Goal: Task Accomplishment & Management: Complete application form

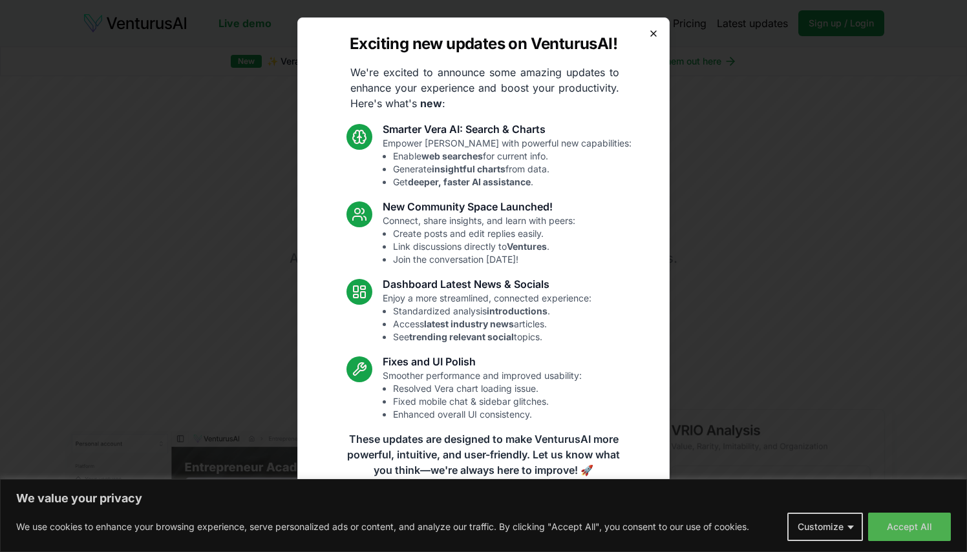
click at [651, 34] on icon "button" at bounding box center [653, 33] width 10 height 10
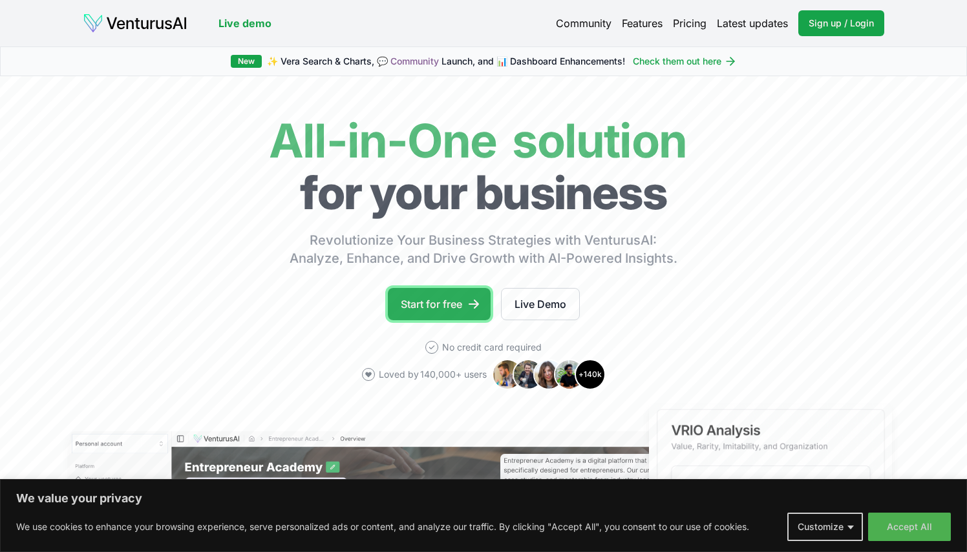
click at [417, 304] on link "Start for free" at bounding box center [439, 304] width 103 height 32
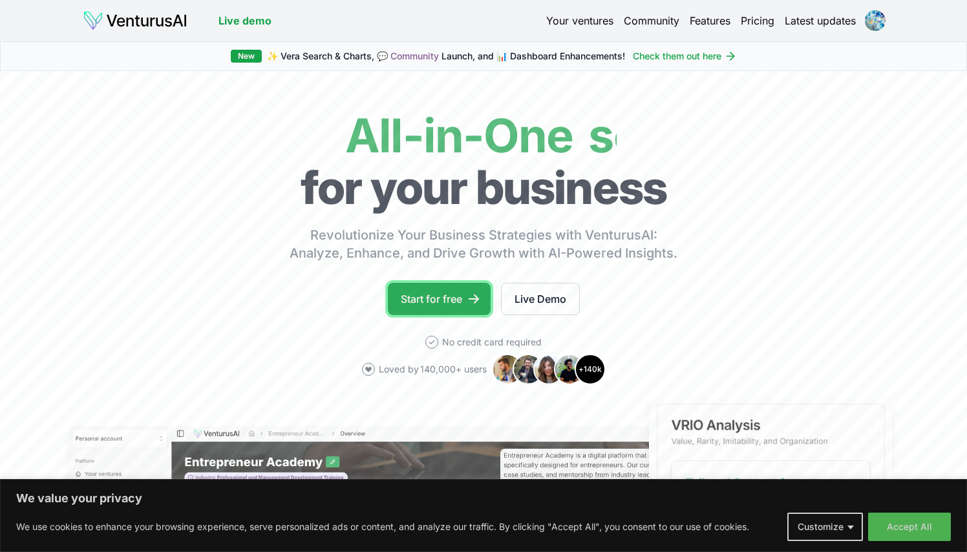
click at [437, 314] on link "Start for free" at bounding box center [439, 299] width 103 height 32
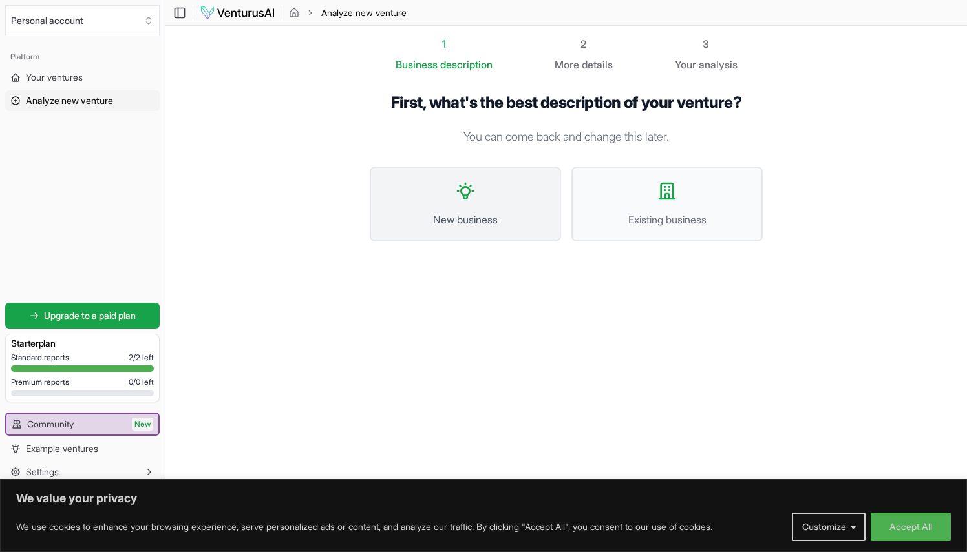
click at [445, 216] on span "New business" at bounding box center [465, 220] width 163 height 16
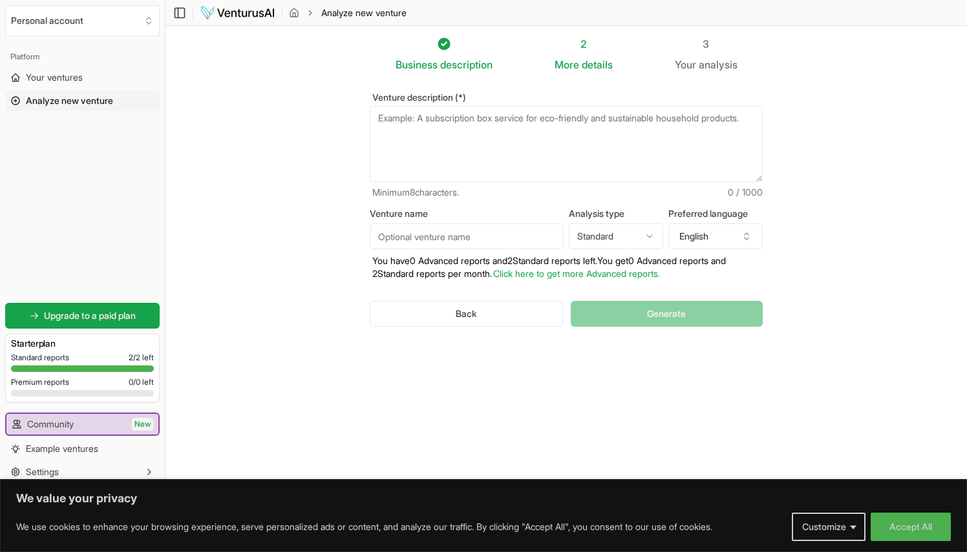
click at [440, 116] on textarea "Venture description (*)" at bounding box center [566, 144] width 393 height 76
click at [496, 125] on textarea "Venture description (*)" at bounding box center [566, 143] width 393 height 76
click at [499, 83] on div "Venture description (*) Minimum 8 characters. 0 / 1000 Venture name Analysis ty…" at bounding box center [566, 220] width 434 height 296
drag, startPoint x: 444, startPoint y: 119, endPoint x: 410, endPoint y: 89, distance: 45.8
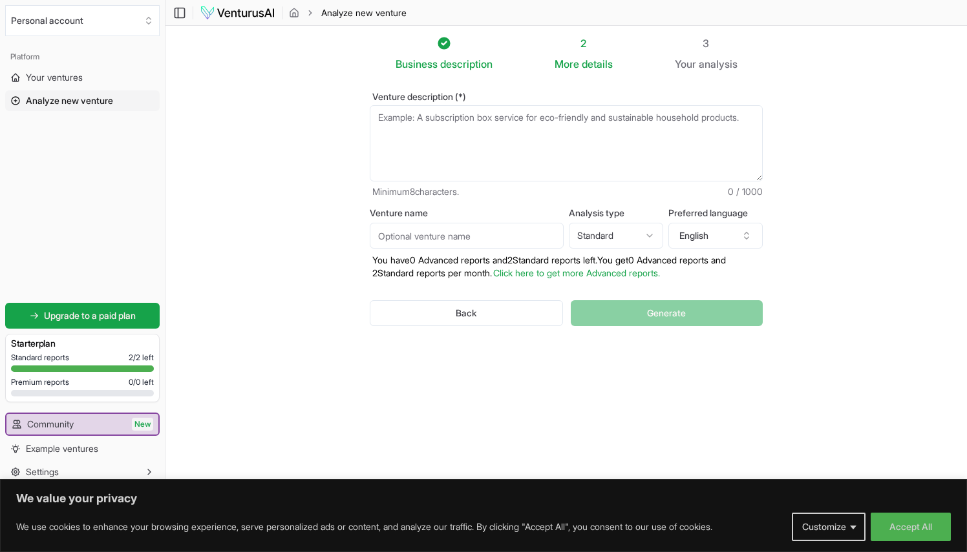
click at [410, 89] on div "Venture description (*) Minimum 8 characters. 0 / 1000 Venture name Analysis ty…" at bounding box center [566, 220] width 434 height 296
click at [444, 136] on textarea "Venture description (*)" at bounding box center [566, 143] width 393 height 76
paste textarea "a luxury trash receptacle for automobiles made from a cactus textile that resem…"
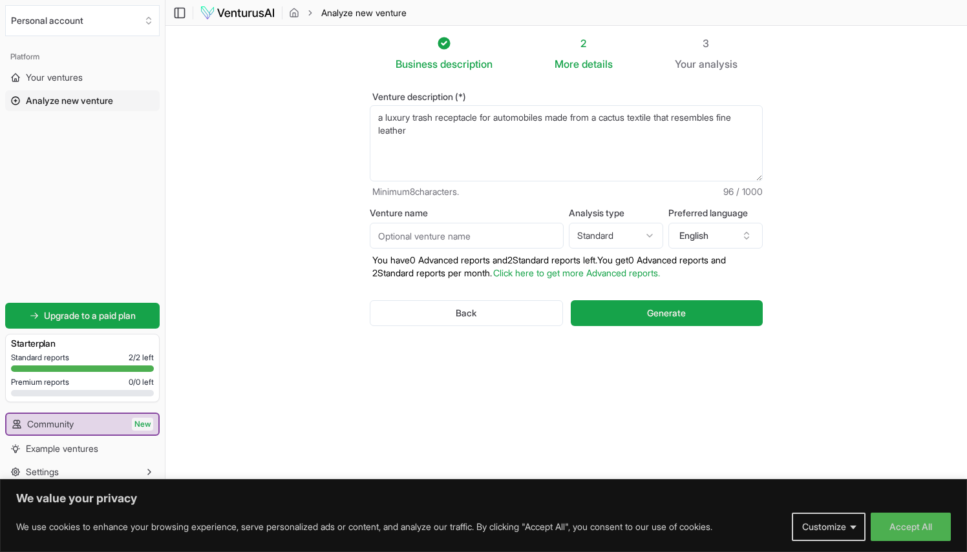
click at [380, 116] on textarea "a luxury trash receptacle for automobiles made from a cactus textile that resem…" at bounding box center [566, 143] width 393 height 76
click at [432, 143] on textarea "I am creating a sustainable luxury brand around a line of receptacles (trash, t…" at bounding box center [566, 143] width 393 height 76
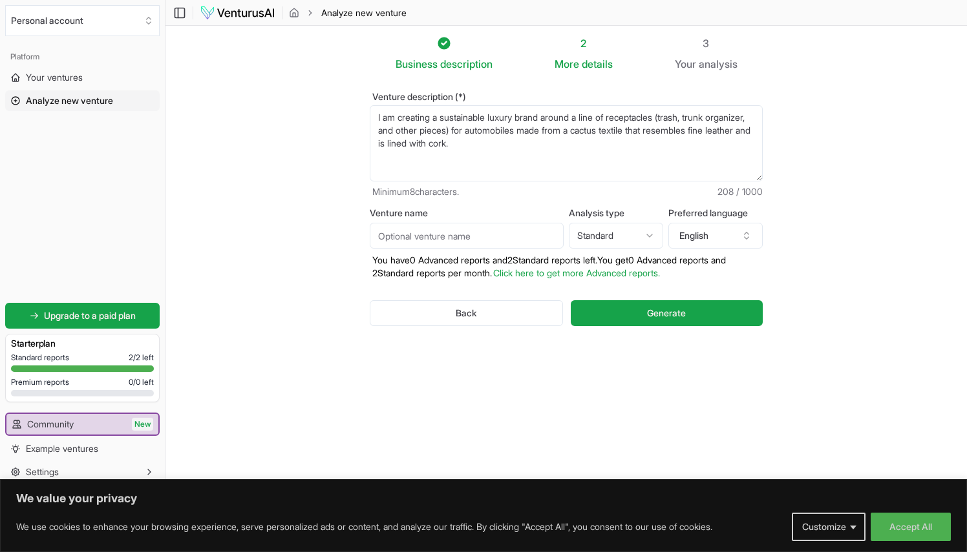
type textarea "I am creating a sustainable luxury brand around a line of receptacles (trash, t…"
click at [390, 246] on input "Venture name" at bounding box center [467, 236] width 194 height 26
click at [390, 246] on input "C" at bounding box center [467, 236] width 194 height 26
drag, startPoint x: 472, startPoint y: 236, endPoint x: 532, endPoint y: 235, distance: 59.4
click at [532, 235] on input "EcoLuxe Designs LLCCactura Cache" at bounding box center [467, 236] width 194 height 26
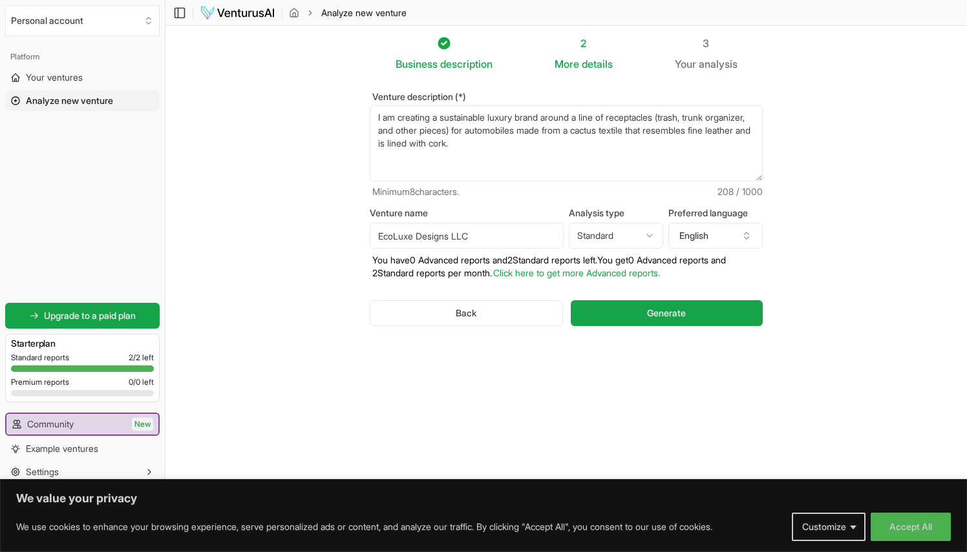
scroll to position [0, 0]
type input "EcoLuxe Designs LLC"
click at [430, 144] on textarea "I am creating a sustainable luxury brand around a line of receptacles (trash, t…" at bounding box center [566, 144] width 393 height 76
click at [561, 142] on textarea "I am creating a sustainable luxury brand around a line of receptacles (trash, t…" at bounding box center [566, 144] width 393 height 76
click at [518, 165] on textarea "I am creating a sustainable luxury brand around a line of receptacles (trash, t…" at bounding box center [566, 144] width 393 height 76
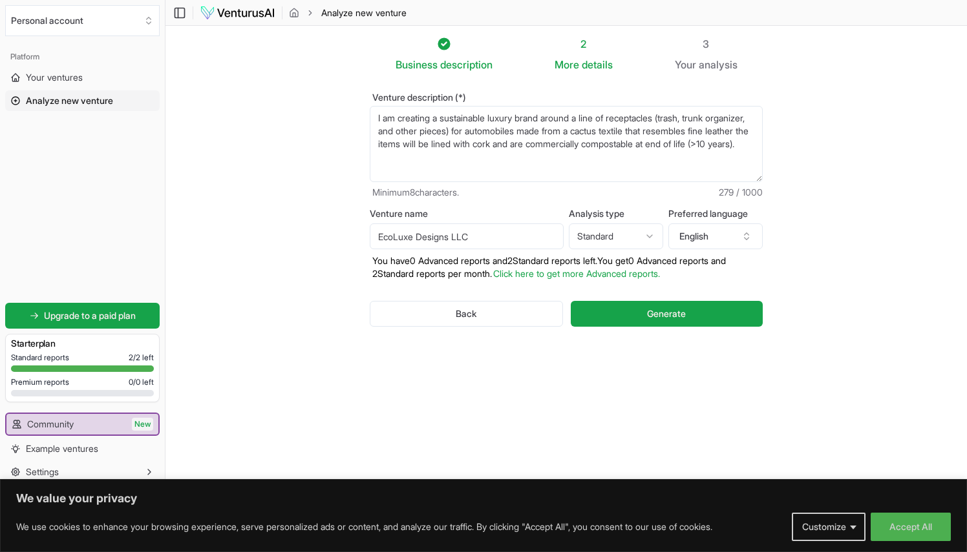
click at [499, 132] on textarea "I am creating a sustainable luxury brand around a line of receptacles (trash, t…" at bounding box center [566, 144] width 393 height 76
click at [569, 126] on textarea "I am creating a sustainable luxury brand around a line of receptacles (trash, t…" at bounding box center [566, 144] width 393 height 76
paste textarea "Cactura Cache"
click at [557, 157] on textarea "I am creating a sustainable luxury brand around a line of receptacles (trash, t…" at bounding box center [566, 144] width 393 height 76
click at [660, 143] on textarea "I am creating a sustainable luxury brand around a line of receptacles (trash, t…" at bounding box center [566, 144] width 393 height 76
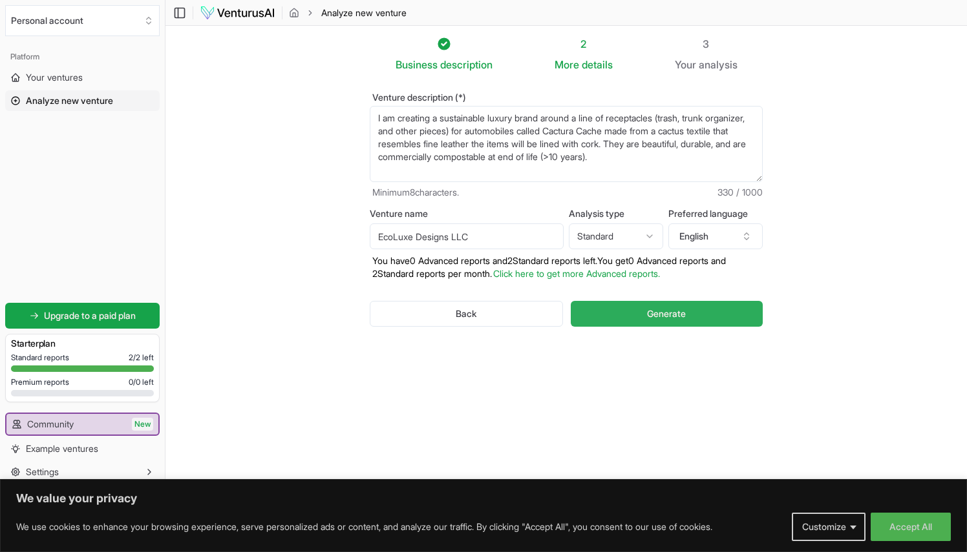
type textarea "I am creating a sustainable luxury brand around a line of receptacles (trash, t…"
click at [643, 306] on button "Generate" at bounding box center [667, 314] width 192 height 26
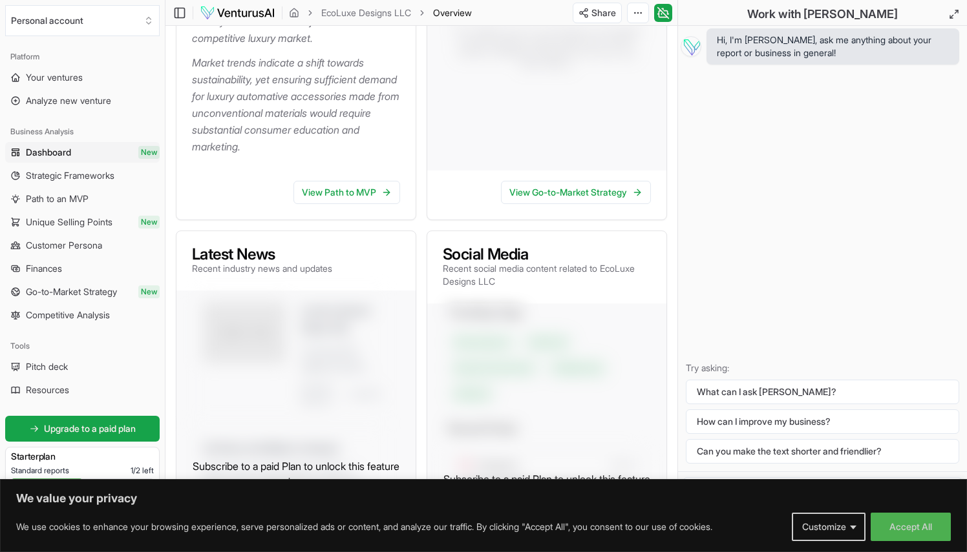
scroll to position [483, 0]
click at [87, 435] on span "Upgrade to a paid plan" at bounding box center [90, 429] width 92 height 13
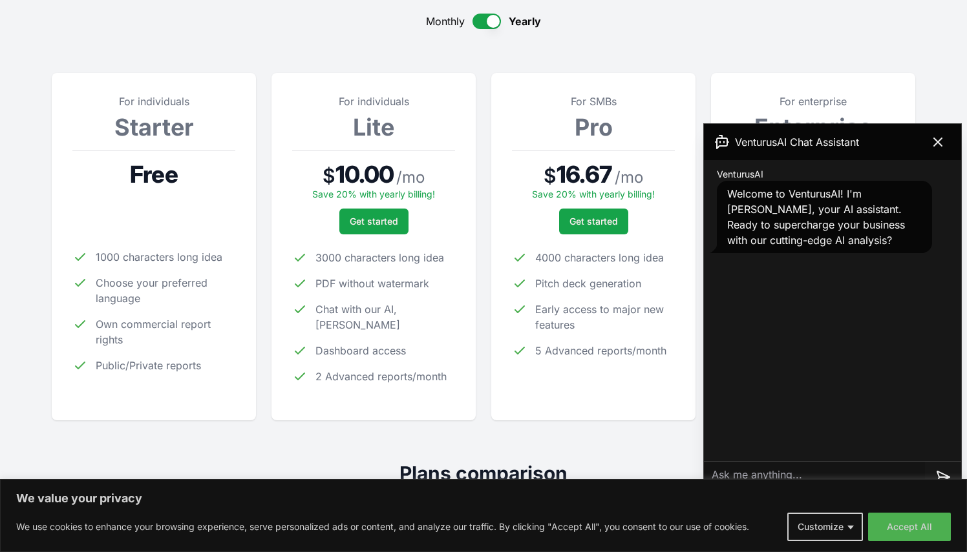
scroll to position [142, 0]
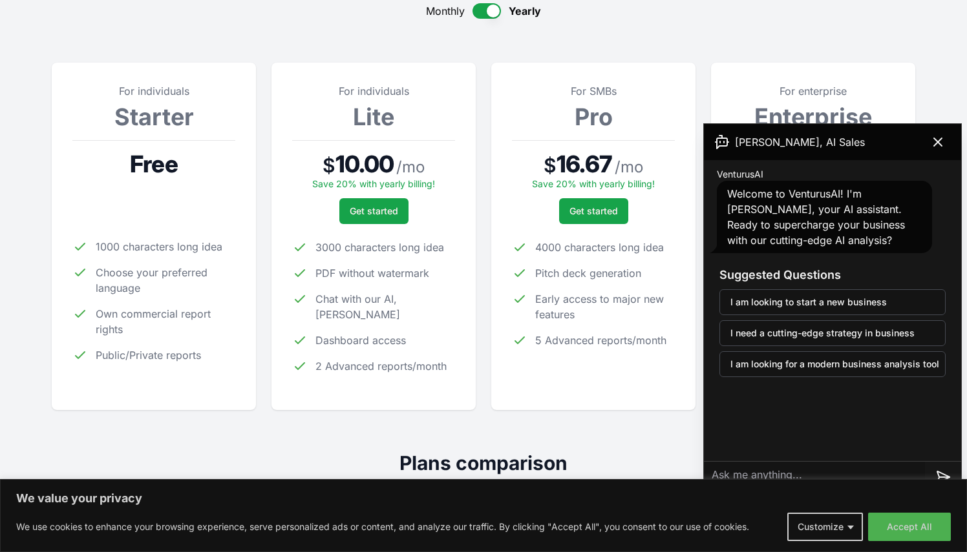
drag, startPoint x: 935, startPoint y: 140, endPoint x: 945, endPoint y: 140, distance: 9.7
click at [945, 140] on icon at bounding box center [938, 142] width 16 height 16
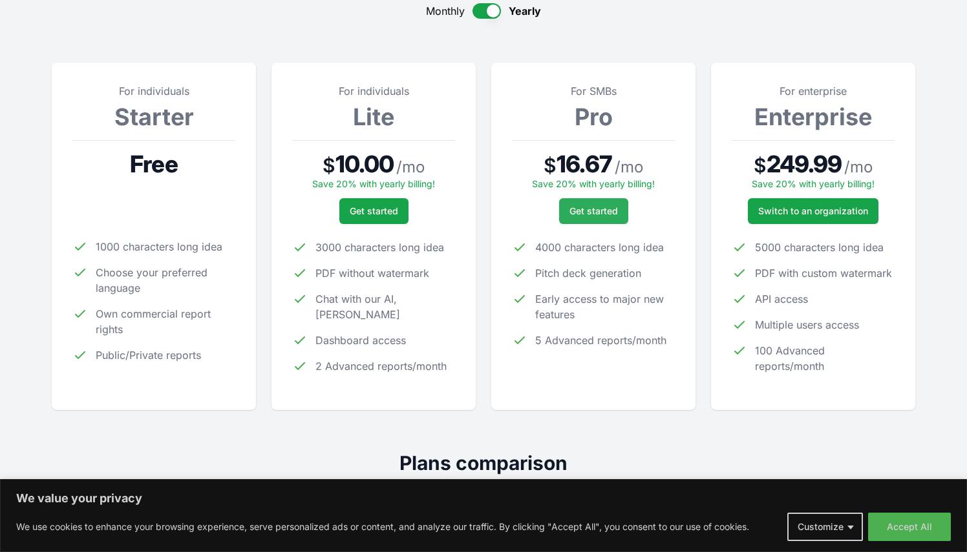
click at [599, 210] on span "Get started" at bounding box center [593, 211] width 48 height 13
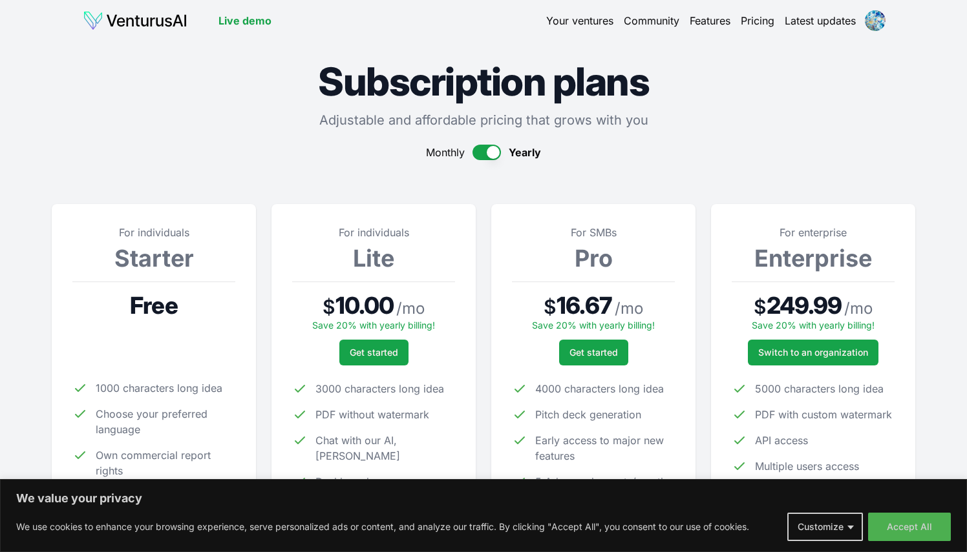
scroll to position [142, 0]
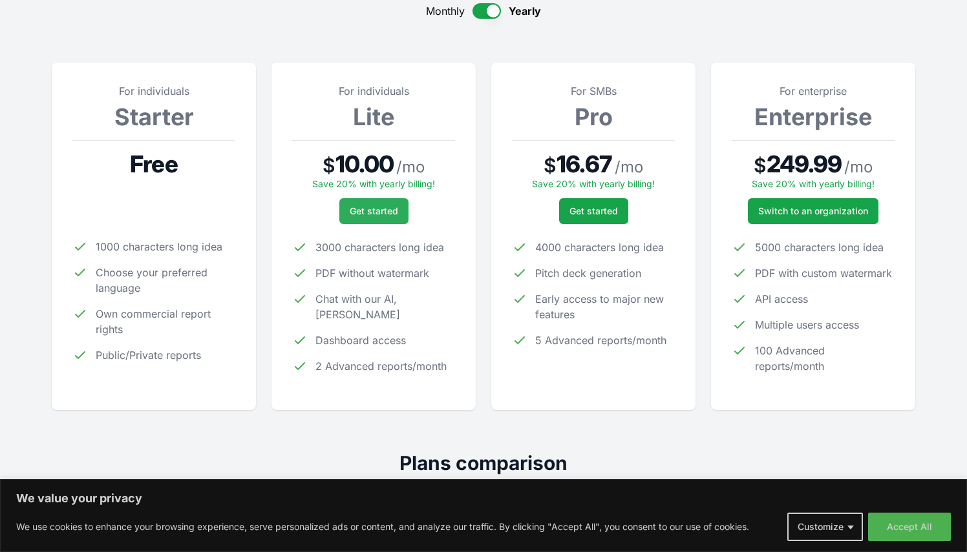
click at [382, 209] on span "Get started" at bounding box center [374, 211] width 48 height 13
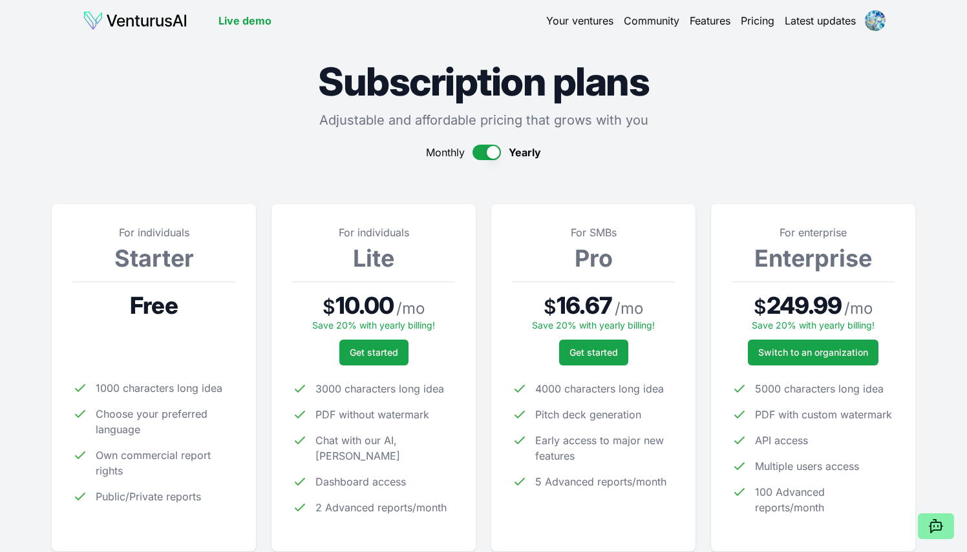
scroll to position [142, 0]
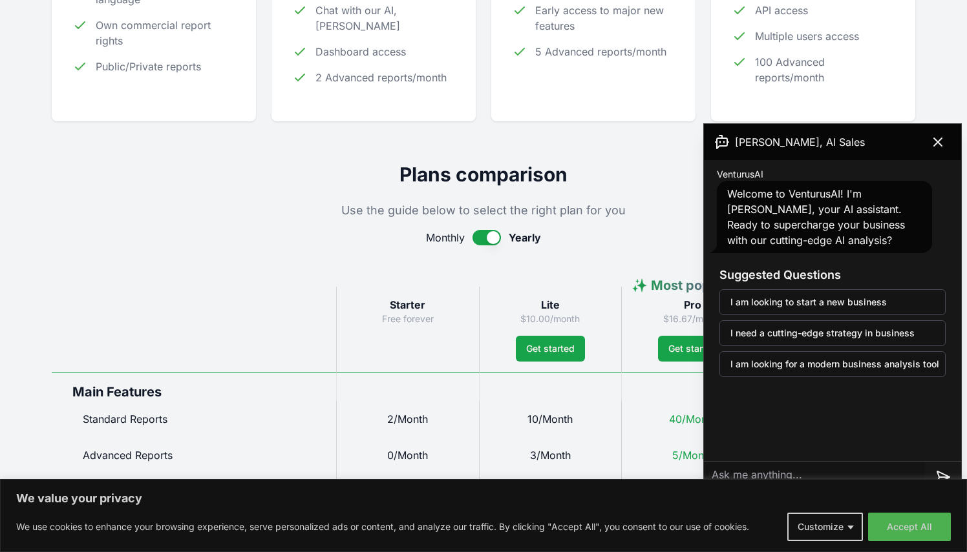
scroll to position [432, 0]
click at [474, 235] on button "button" at bounding box center [486, 237] width 28 height 16
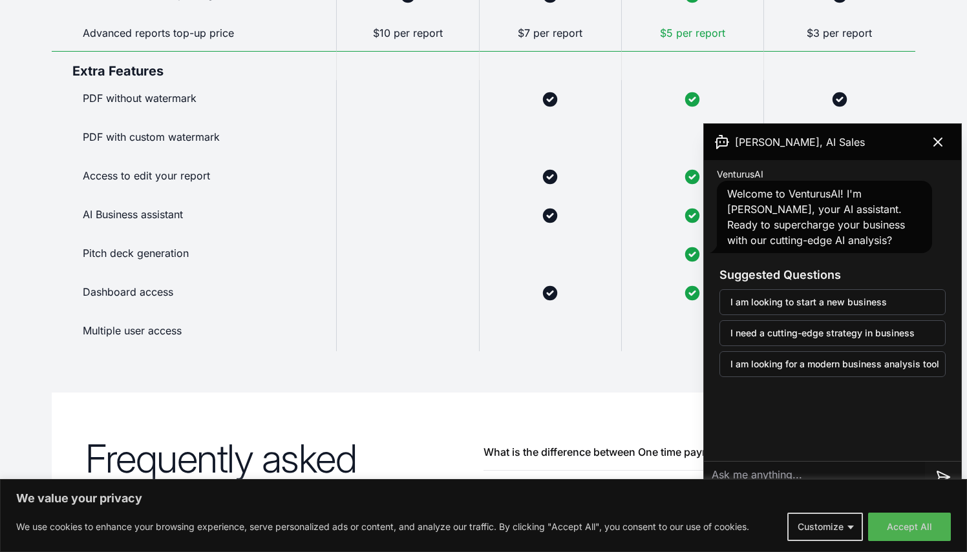
scroll to position [993, 0]
click at [945, 140] on button at bounding box center [937, 142] width 36 height 26
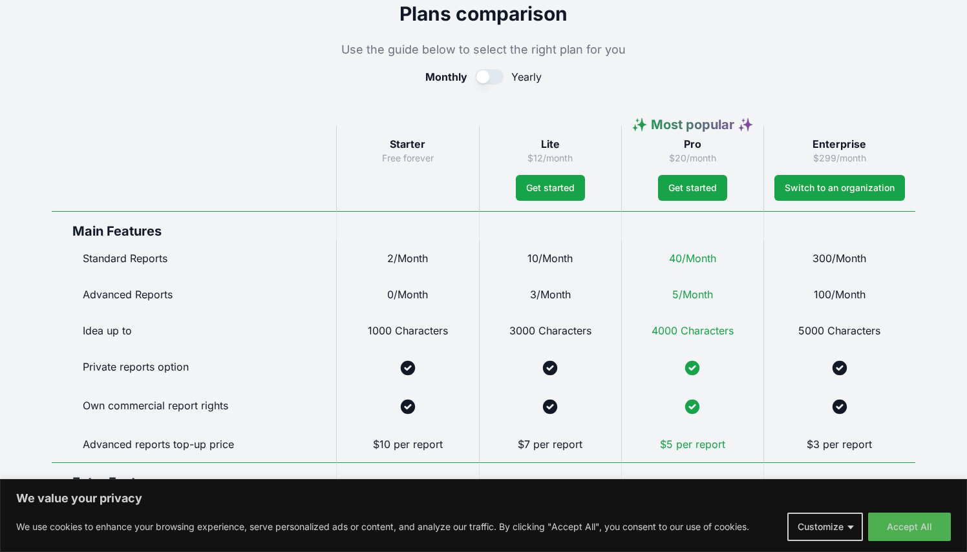
scroll to position [580, 0]
click at [558, 177] on button "Get started" at bounding box center [550, 189] width 69 height 26
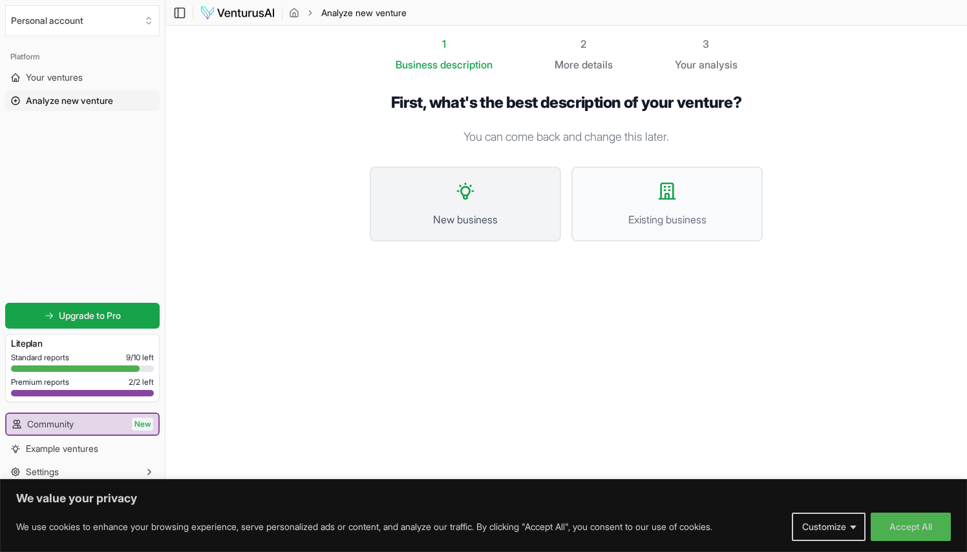
click at [485, 187] on button "New business" at bounding box center [465, 204] width 191 height 75
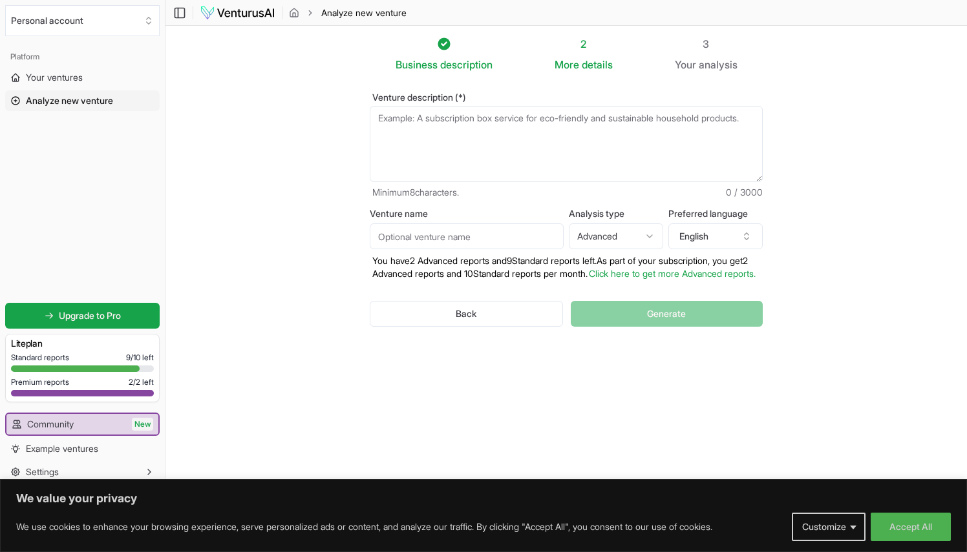
scroll to position [1, 0]
click at [834, 519] on button "Customize" at bounding box center [829, 527] width 74 height 28
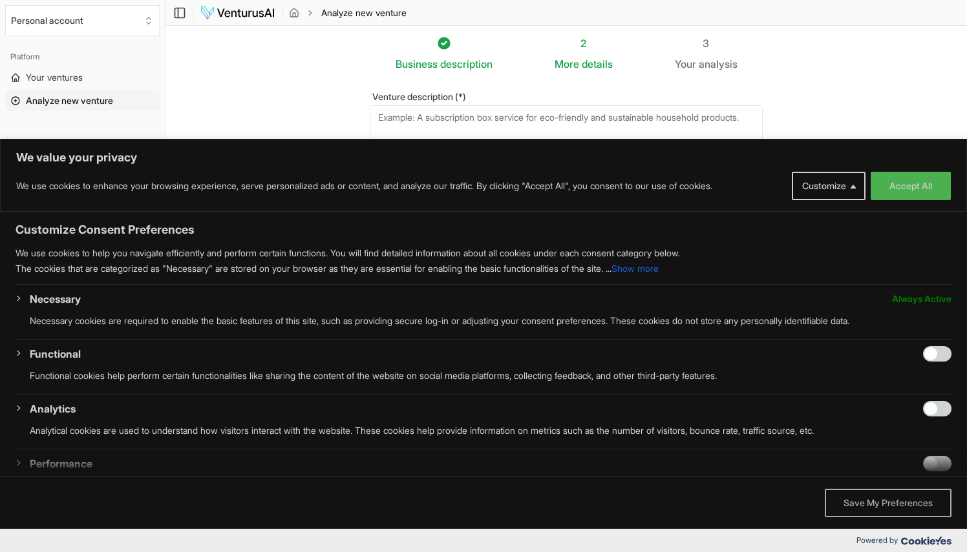
click at [887, 501] on button "Save My Preferences" at bounding box center [887, 503] width 127 height 28
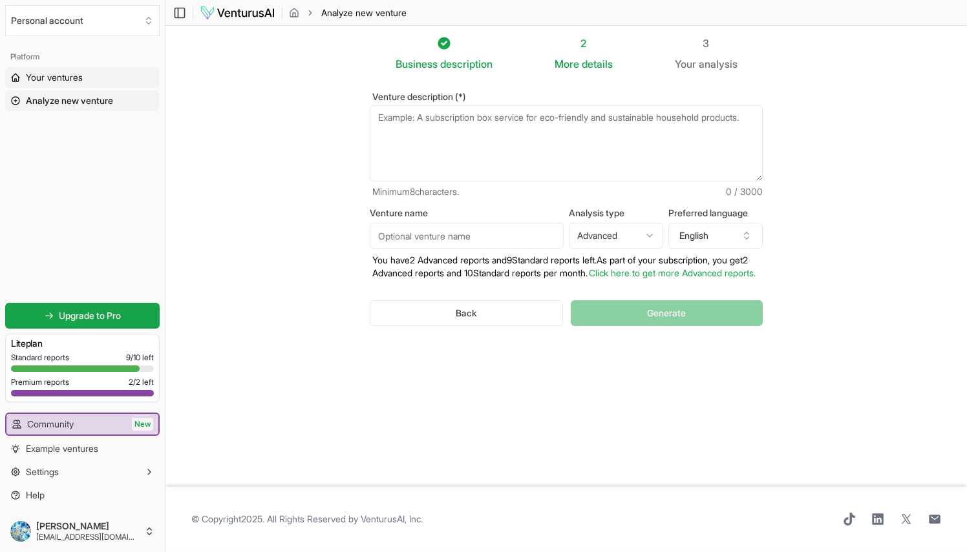
click at [47, 71] on span "Your ventures" at bounding box center [54, 77] width 57 height 13
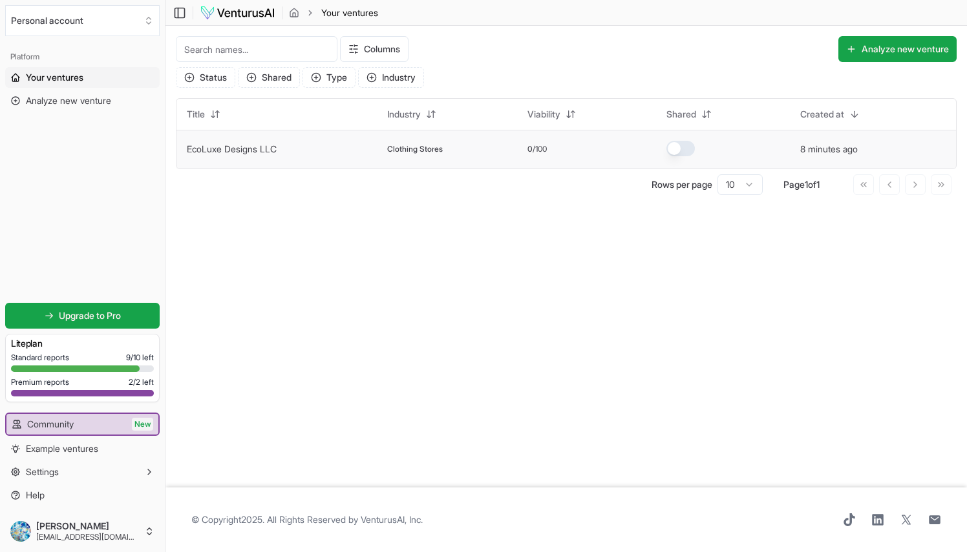
drag, startPoint x: 408, startPoint y: 156, endPoint x: 237, endPoint y: 147, distance: 170.9
click at [237, 147] on link "EcoLuxe Designs LLC" at bounding box center [232, 148] width 90 height 11
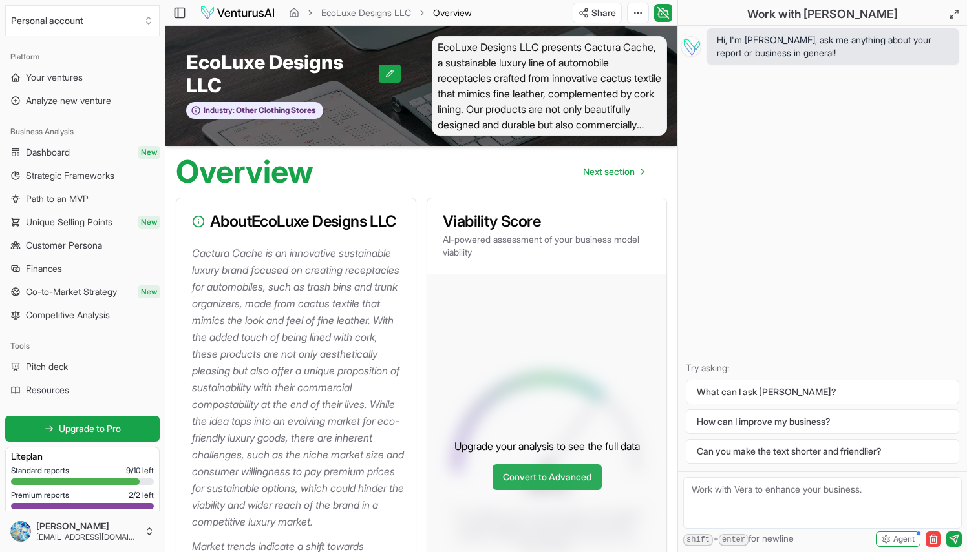
click at [560, 490] on link "Convert to Advanced" at bounding box center [546, 478] width 109 height 26
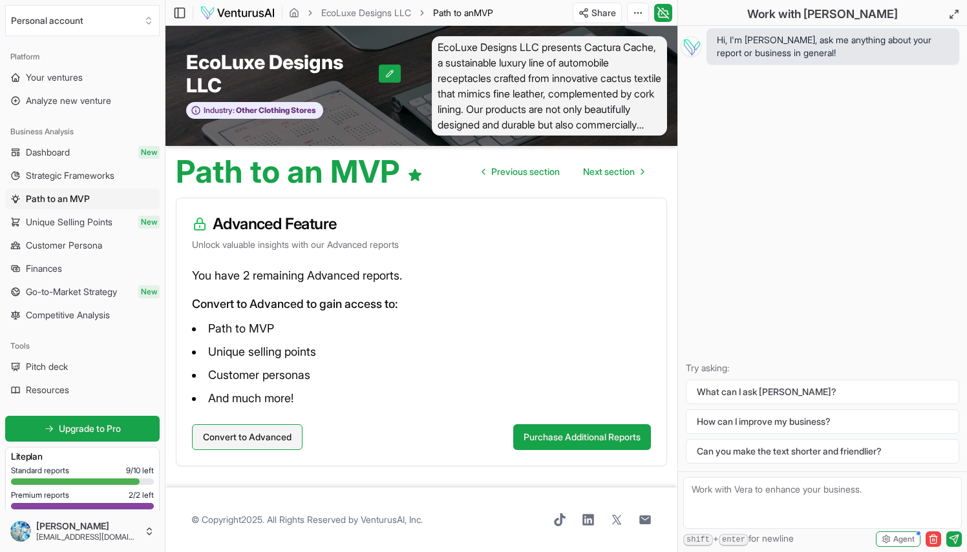
click at [257, 430] on button "Convert to Advanced" at bounding box center [247, 438] width 110 height 26
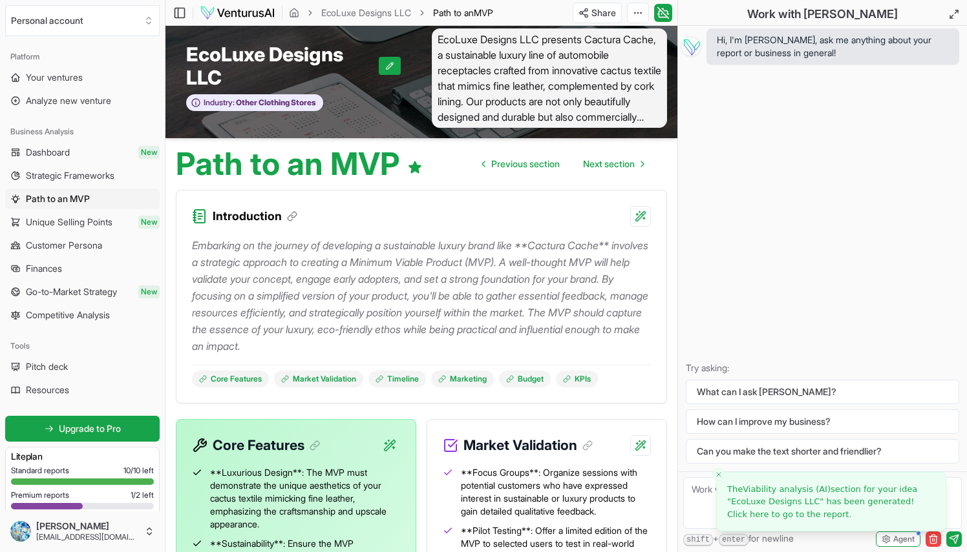
scroll to position [7, 0]
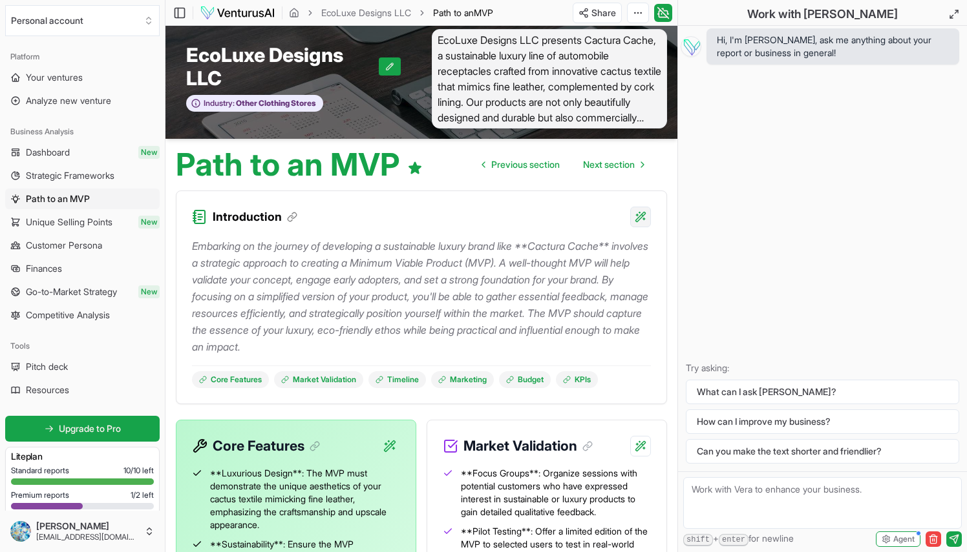
click at [636, 213] on html "We value your privacy We use cookies to enhance your browsing experience, serve…" at bounding box center [483, 269] width 967 height 552
click at [558, 242] on div "Provide detailed explanation" at bounding box center [556, 243] width 169 height 21
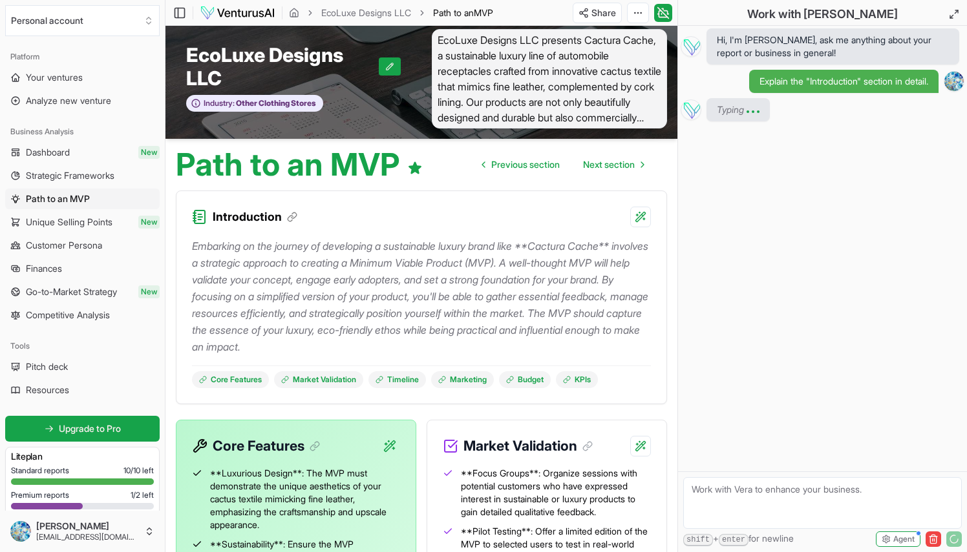
click at [821, 497] on textarea at bounding box center [822, 503] width 278 height 52
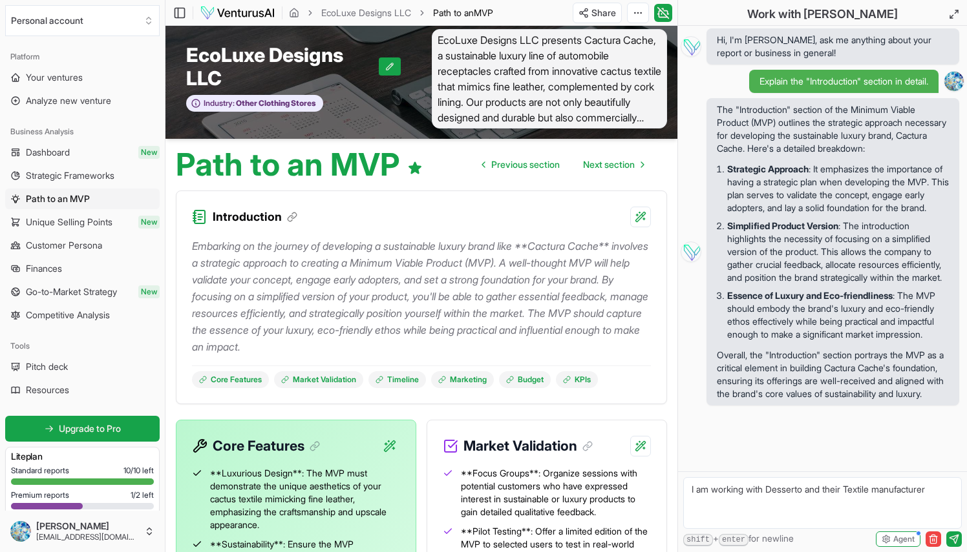
click at [939, 494] on textarea "I am working with Desserto and their Textile manufacturer" at bounding box center [822, 503] width 278 height 52
type textarea "I am working with Desserto and their Textile manufacturer"
click at [950, 538] on icon "submit" at bounding box center [954, 539] width 10 height 10
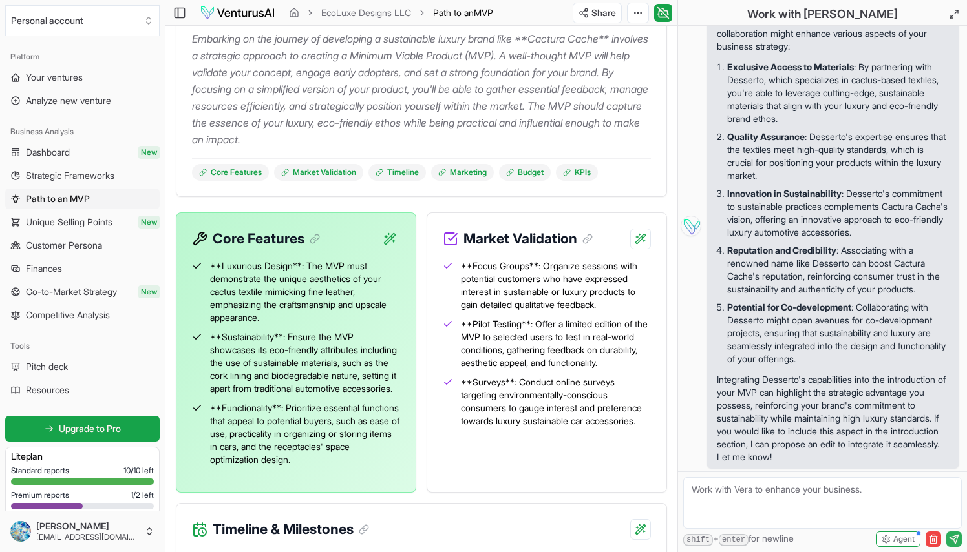
scroll to position [0, 0]
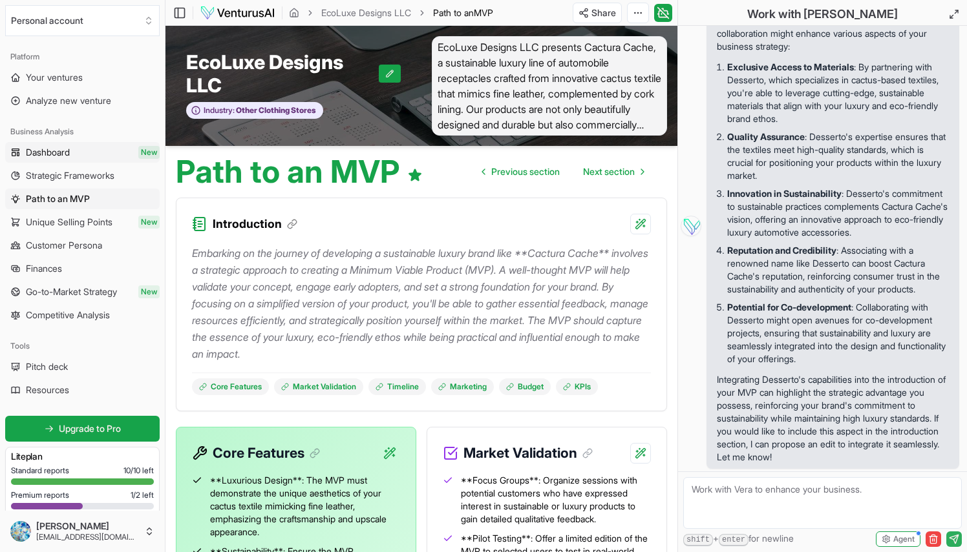
click at [56, 147] on span "Dashboard" at bounding box center [48, 152] width 44 height 13
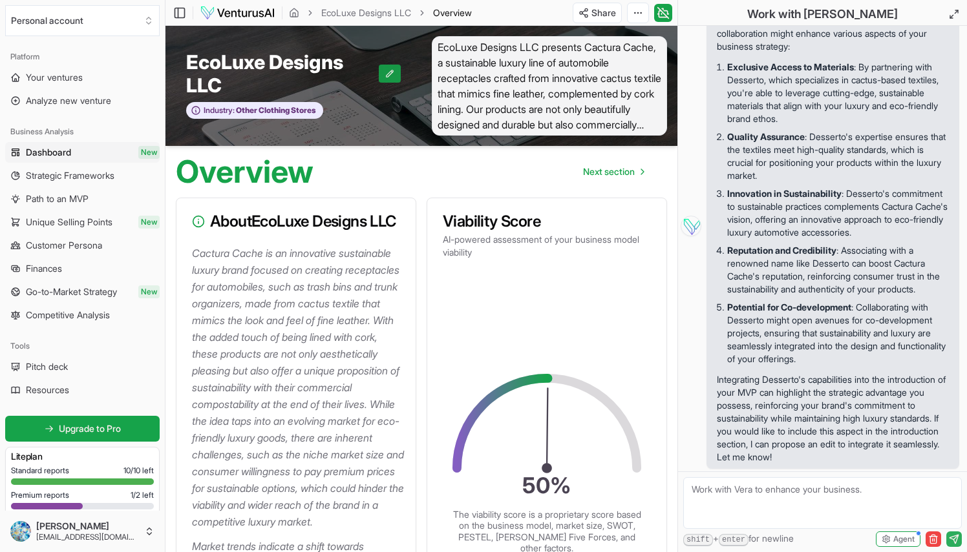
click at [395, 74] on button at bounding box center [390, 74] width 22 height 18
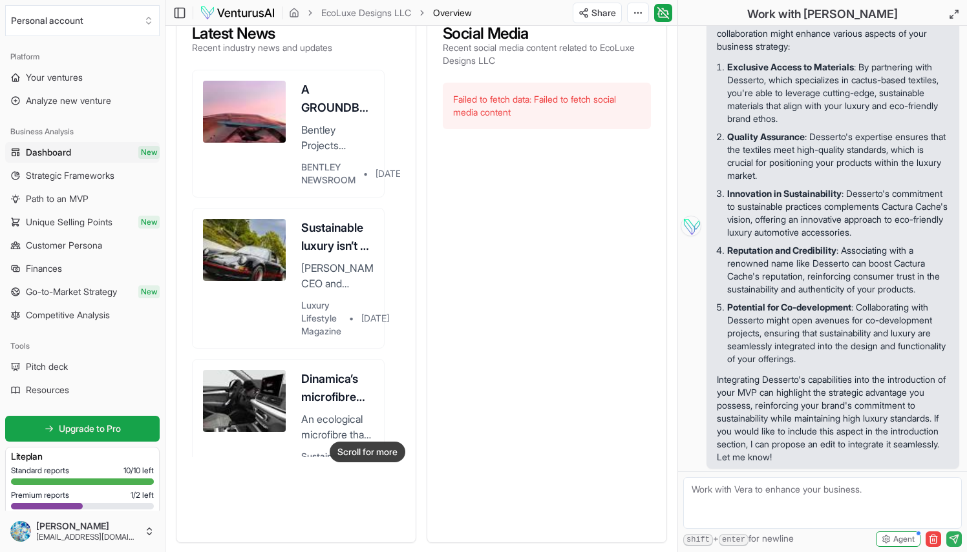
scroll to position [706, 0]
click at [454, 293] on div at bounding box center [547, 333] width 208 height 388
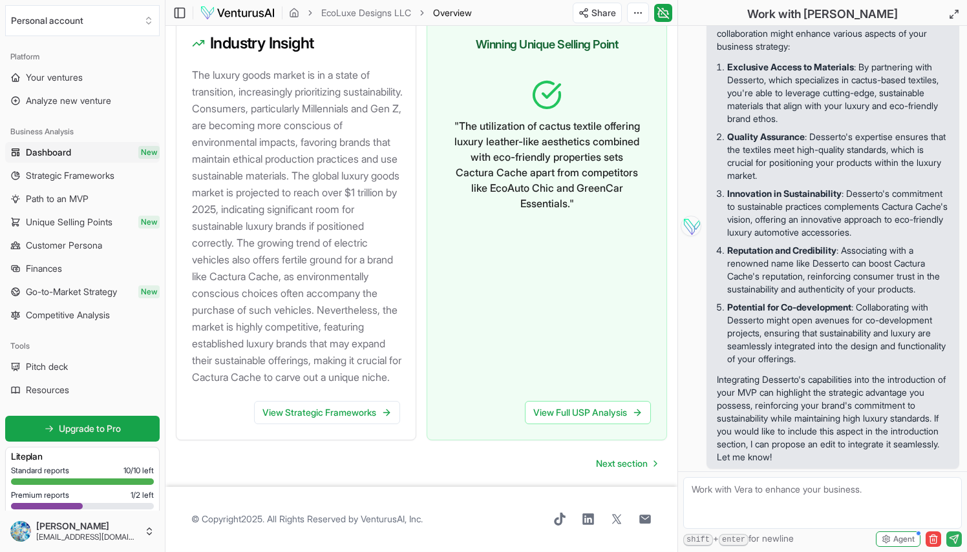
scroll to position [1618, 0]
click at [337, 406] on link "View Strategic Frameworks" at bounding box center [327, 412] width 146 height 23
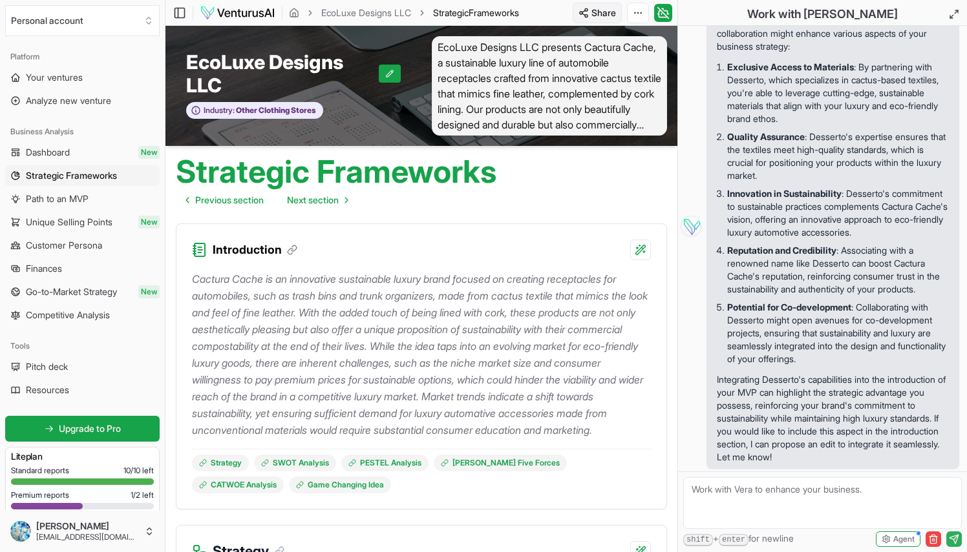
click at [613, 5] on html "We value your privacy We use cookies to enhance your browsing experience, serve…" at bounding box center [483, 276] width 967 height 552
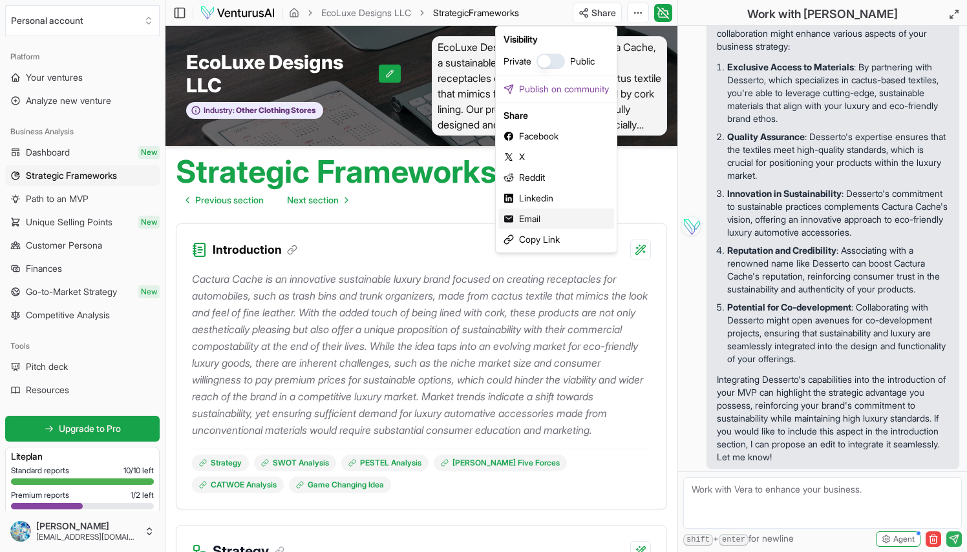
click at [527, 218] on div "Email" at bounding box center [556, 219] width 116 height 21
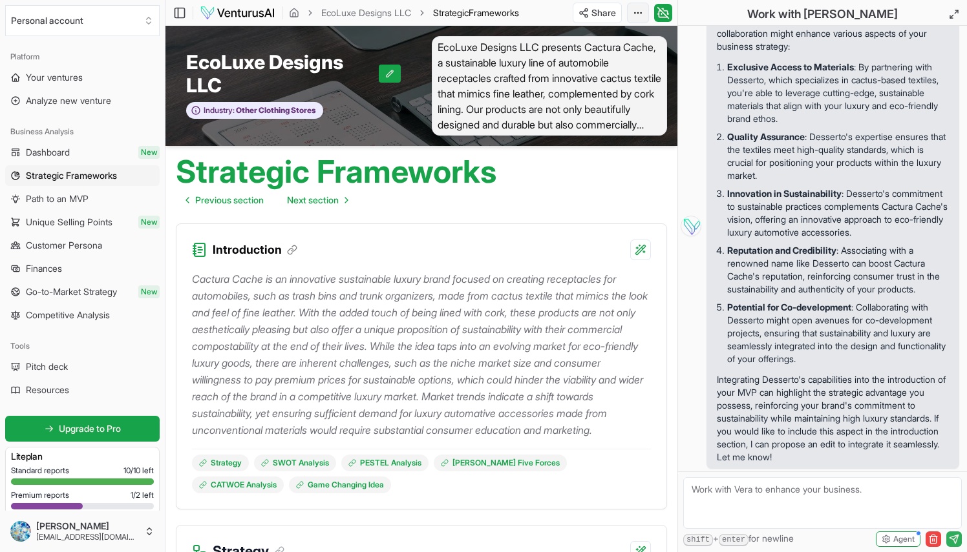
click at [632, 16] on html "We value your privacy We use cookies to enhance your browsing experience, serve…" at bounding box center [483, 276] width 967 height 552
click at [594, 59] on div "Download PDF" at bounding box center [588, 60] width 105 height 21
click at [652, 194] on div "Strategic Frameworks Previous section Next section" at bounding box center [421, 179] width 512 height 67
click at [83, 224] on span "Unique Selling Points" at bounding box center [69, 222] width 87 height 13
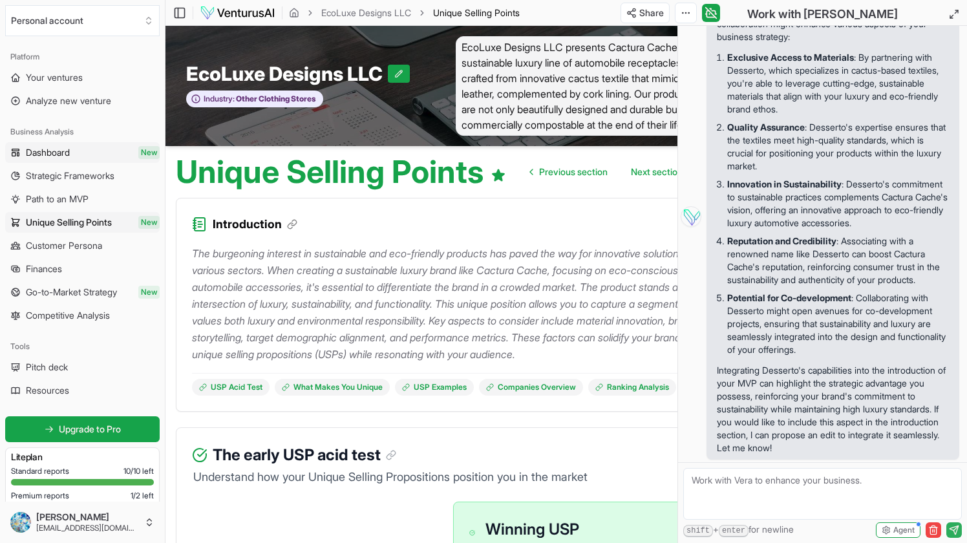
click at [69, 155] on span "Dashboard" at bounding box center [48, 152] width 44 height 13
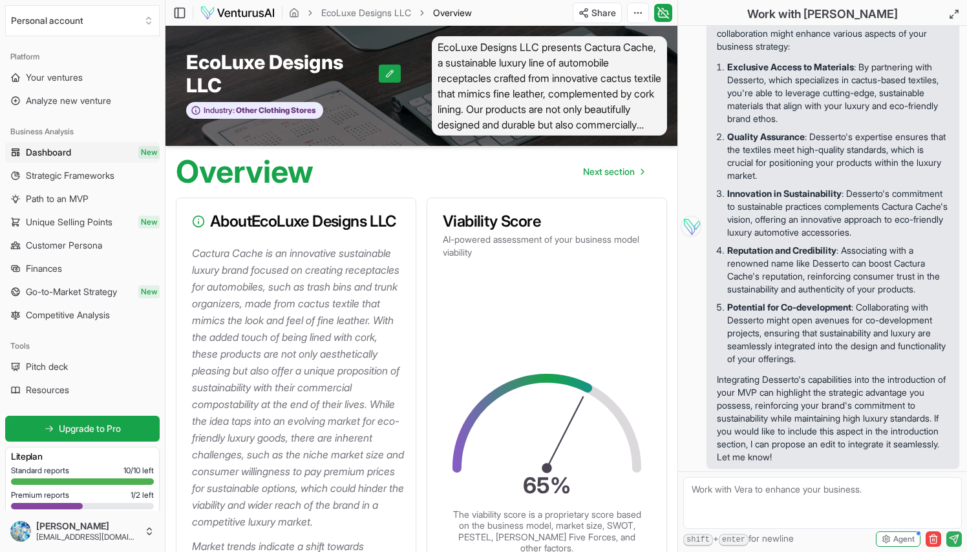
click at [830, 499] on textarea at bounding box center [822, 503] width 278 height 52
type textarea "A"
type textarea "I"
type textarea "we also plan to use other sustainable textiles such as Bananatex, mycelium, app…"
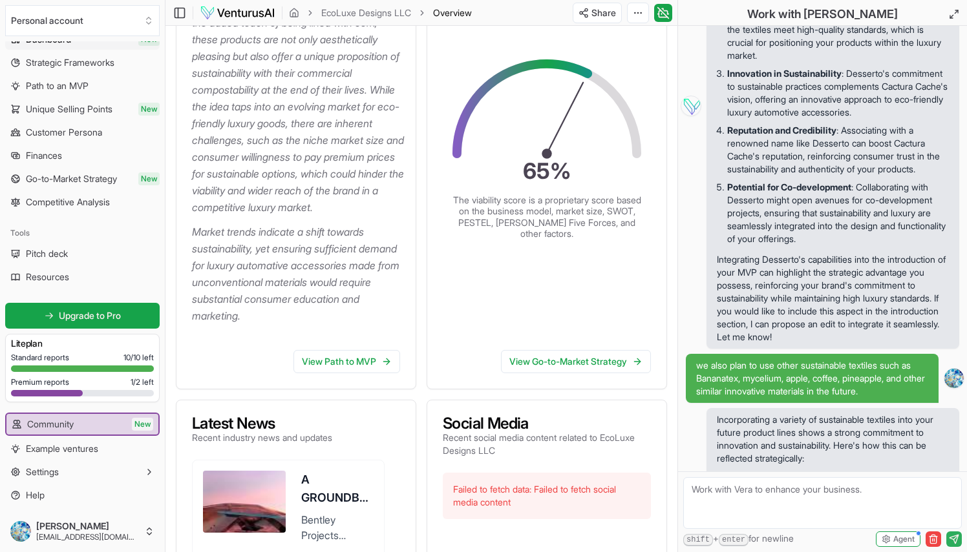
scroll to position [315, 0]
click at [547, 373] on link "View Go-to-Market Strategy" at bounding box center [576, 361] width 150 height 23
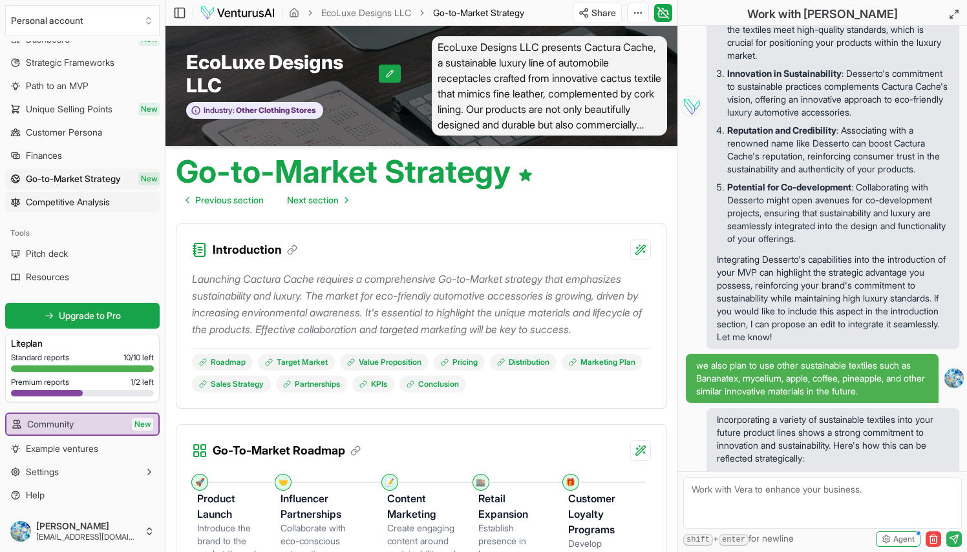
click at [107, 196] on span "Competitive Analysis" at bounding box center [68, 202] width 84 height 13
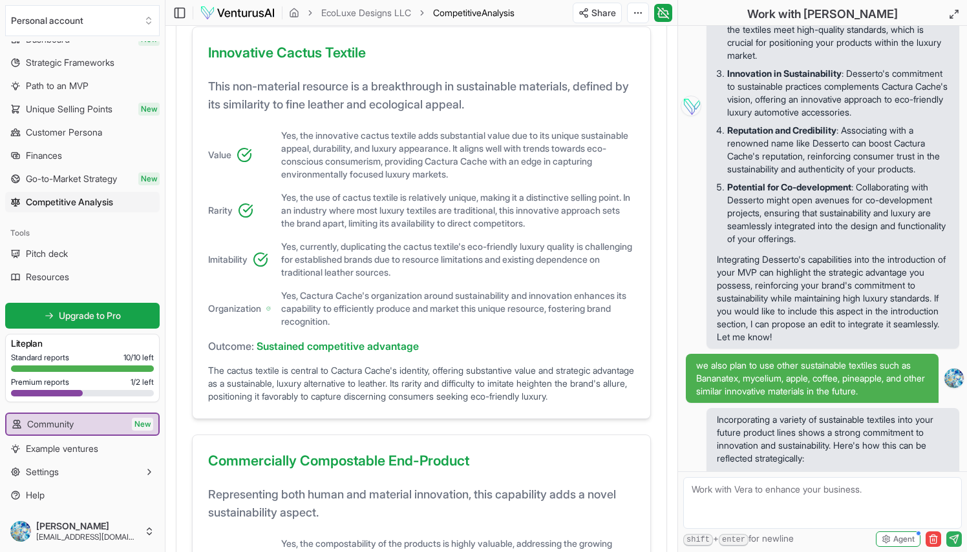
scroll to position [448, 0]
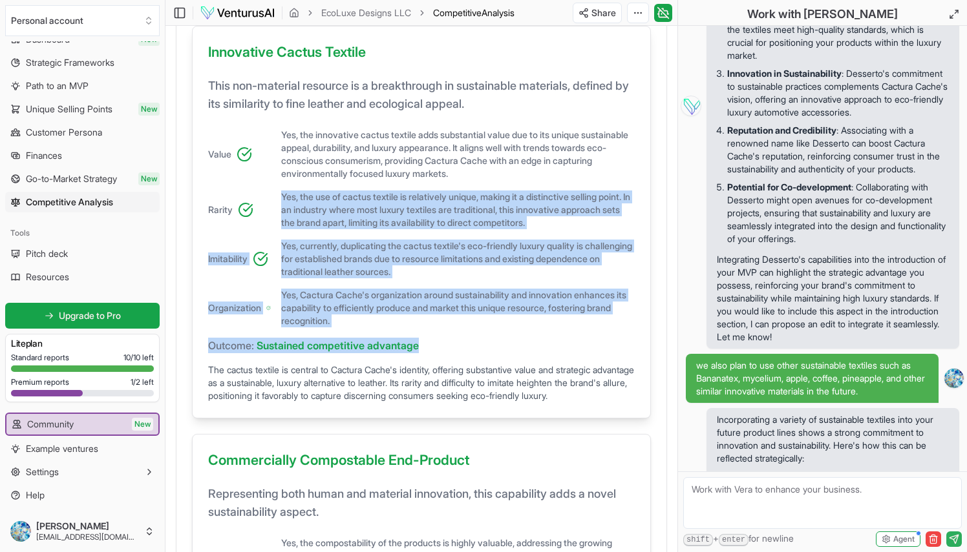
drag, startPoint x: 568, startPoint y: 351, endPoint x: 257, endPoint y: 238, distance: 331.3
click at [257, 238] on div "Innovative Cactus Textile This non-material resource is a breakthrough in susta…" at bounding box center [421, 222] width 459 height 393
click at [76, 162] on link "Finances" at bounding box center [82, 155] width 154 height 21
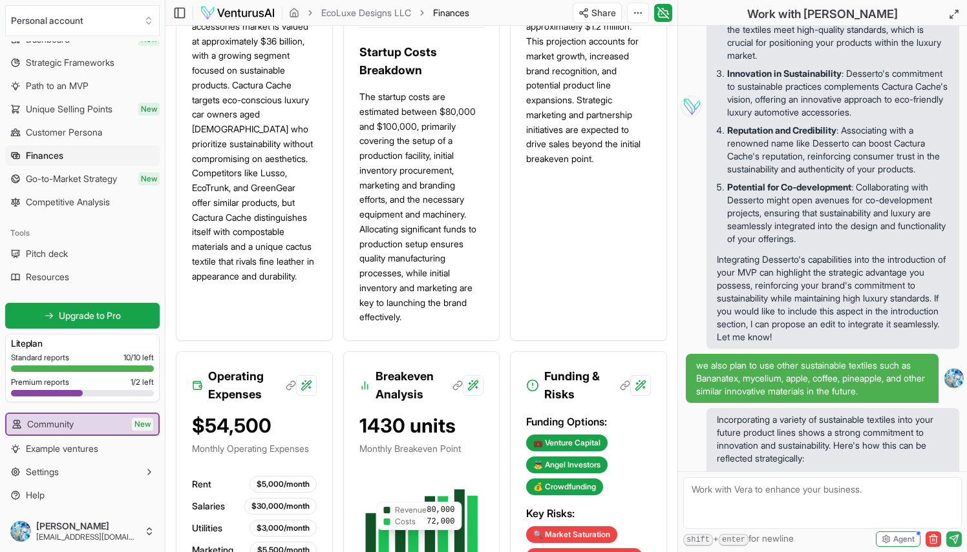
scroll to position [709, 0]
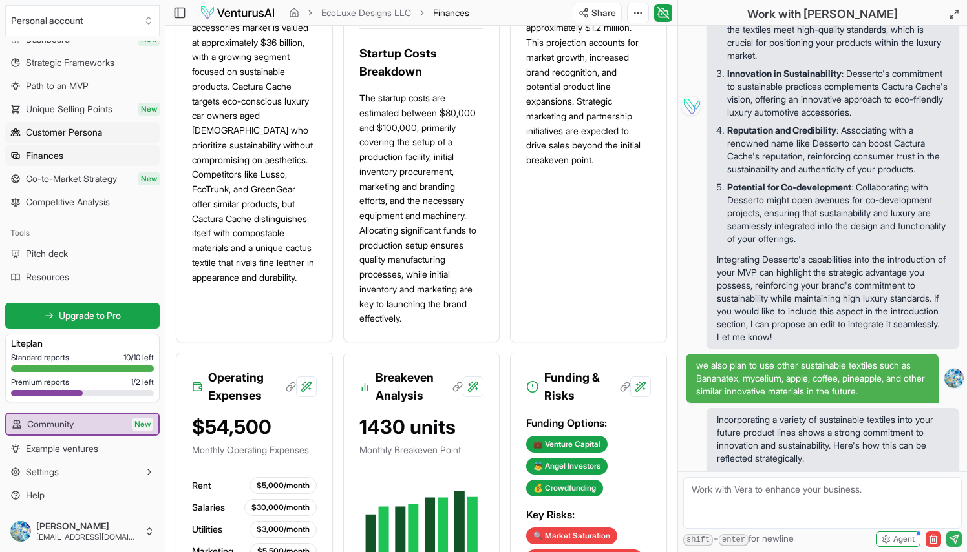
click at [73, 132] on span "Customer Persona" at bounding box center [64, 132] width 76 height 13
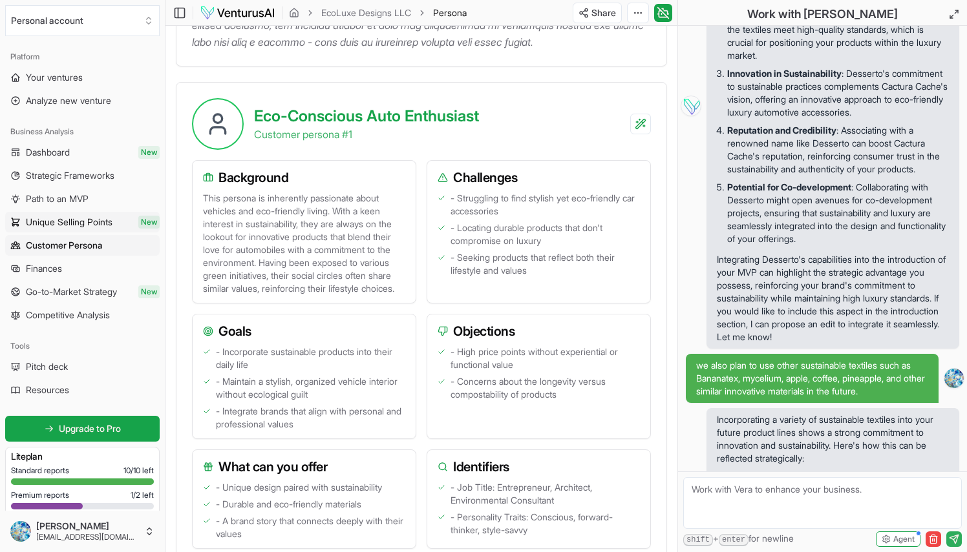
click at [103, 226] on span "Unique Selling Points" at bounding box center [69, 222] width 87 height 13
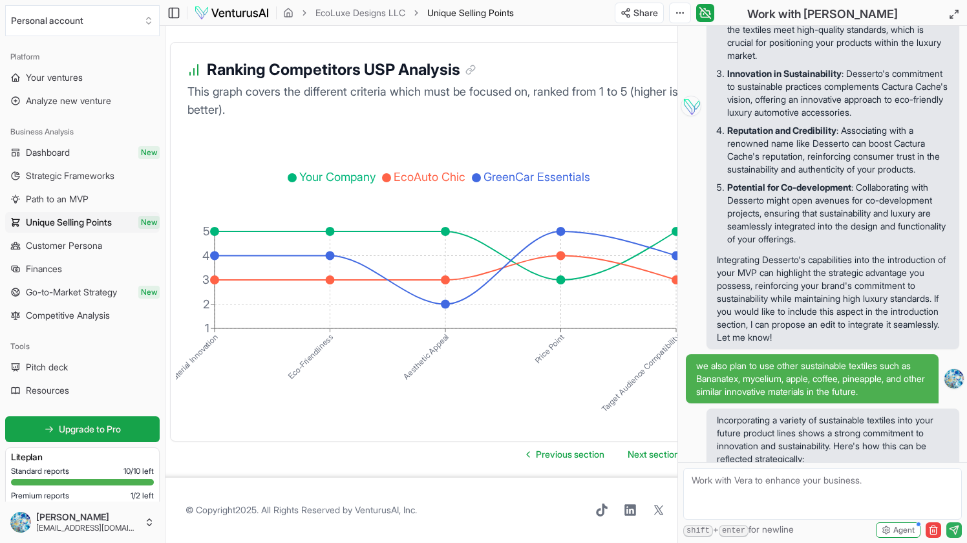
scroll to position [2621, 6]
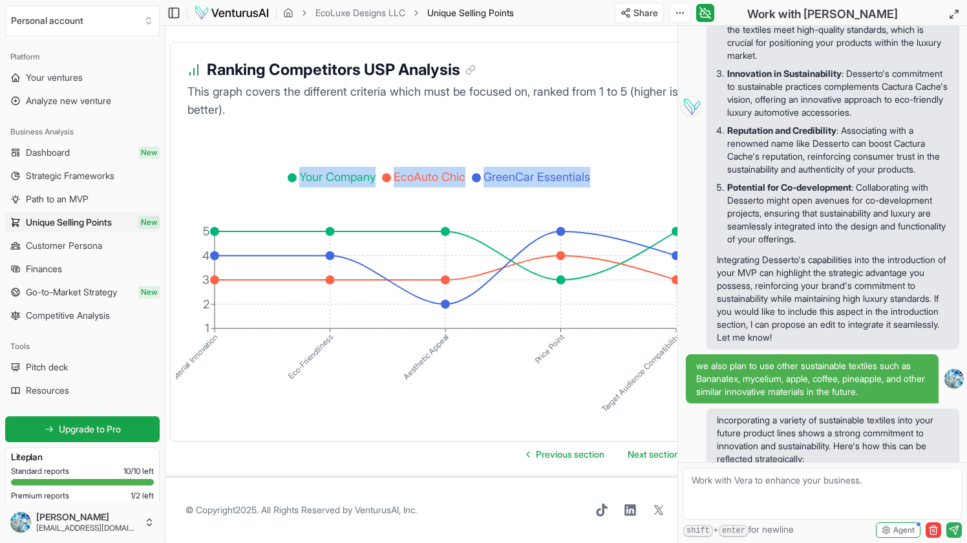
drag, startPoint x: 560, startPoint y: 277, endPoint x: 558, endPoint y: 224, distance: 53.6
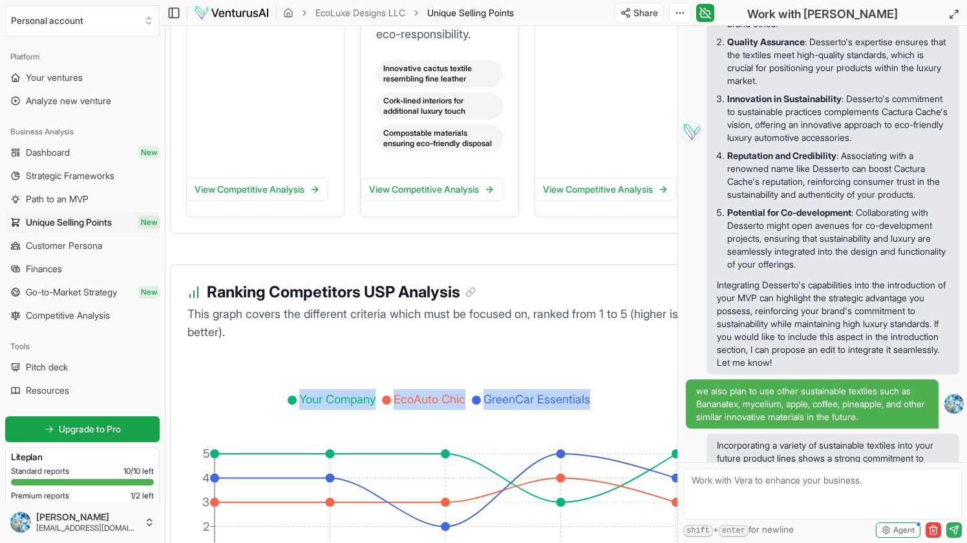
scroll to position [561, 0]
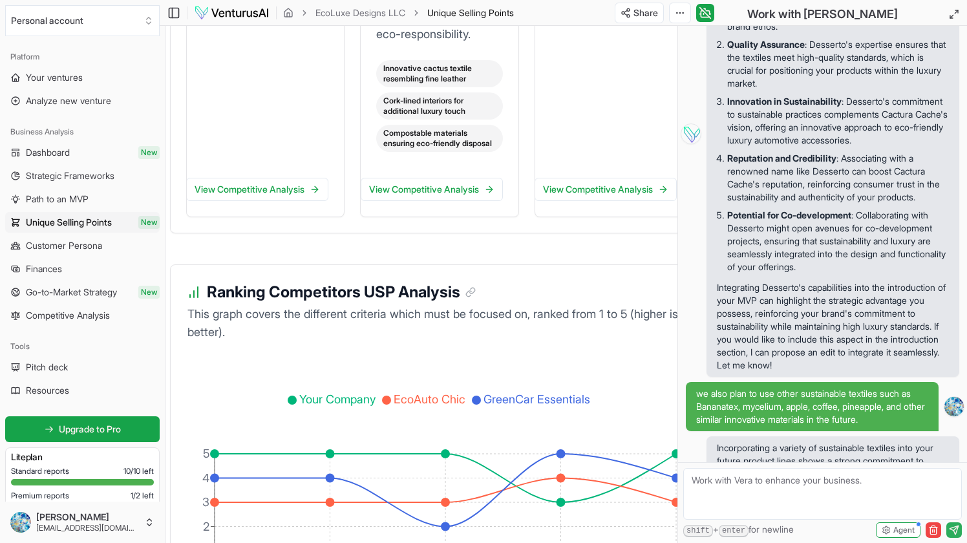
click at [776, 496] on textarea at bounding box center [822, 494] width 278 height 52
type textarea "Please make any corrections to analysis as this will be a luxury item at a prem…"
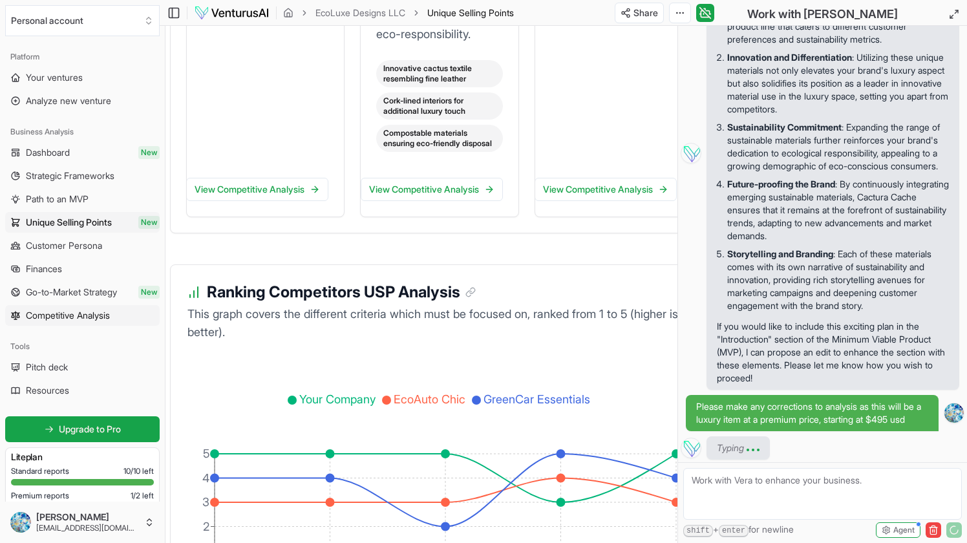
click at [87, 318] on span "Competitive Analysis" at bounding box center [68, 315] width 84 height 13
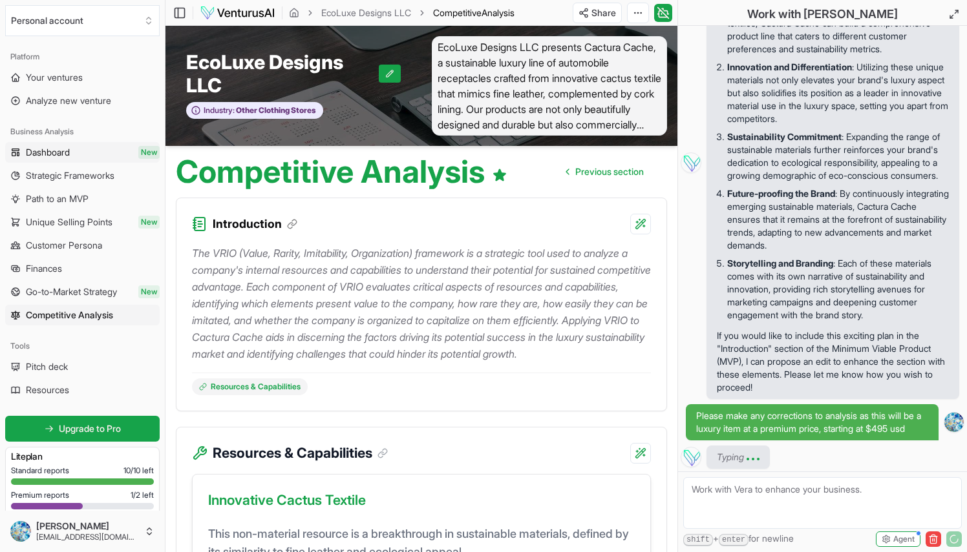
click at [65, 154] on span "Dashboard" at bounding box center [48, 152] width 44 height 13
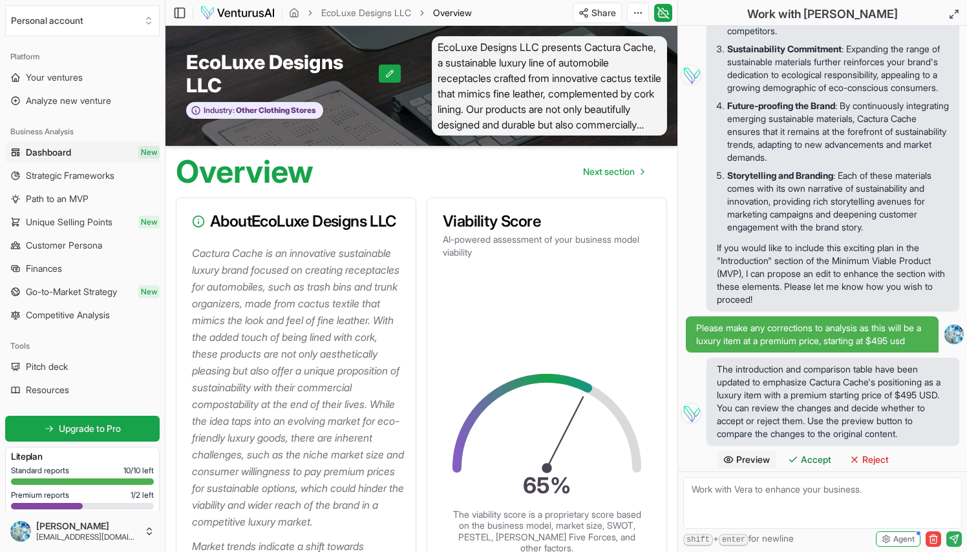
scroll to position [1327, 0]
click at [764, 455] on span "Preview" at bounding box center [753, 460] width 34 height 13
click at [748, 464] on span "Preview" at bounding box center [753, 460] width 34 height 13
drag, startPoint x: 748, startPoint y: 464, endPoint x: 308, endPoint y: 481, distance: 440.3
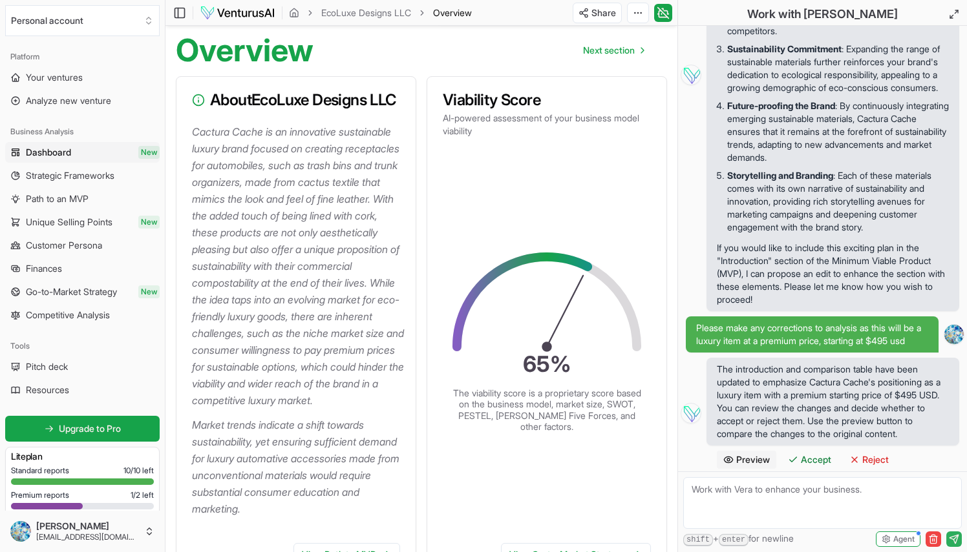
scroll to position [122, 0]
click at [612, 46] on span "Next section" at bounding box center [609, 49] width 52 height 13
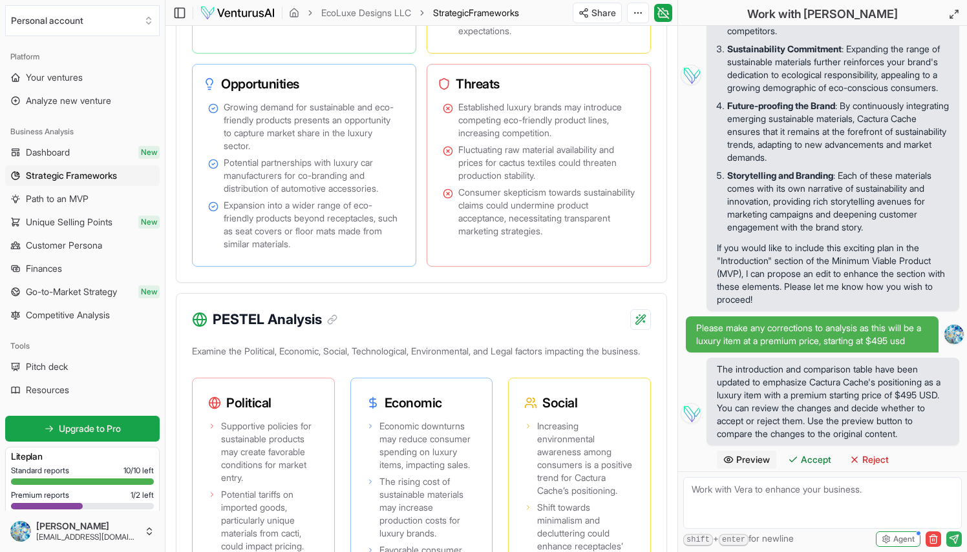
scroll to position [1246, 0]
click at [815, 458] on span "Accept" at bounding box center [816, 460] width 30 height 13
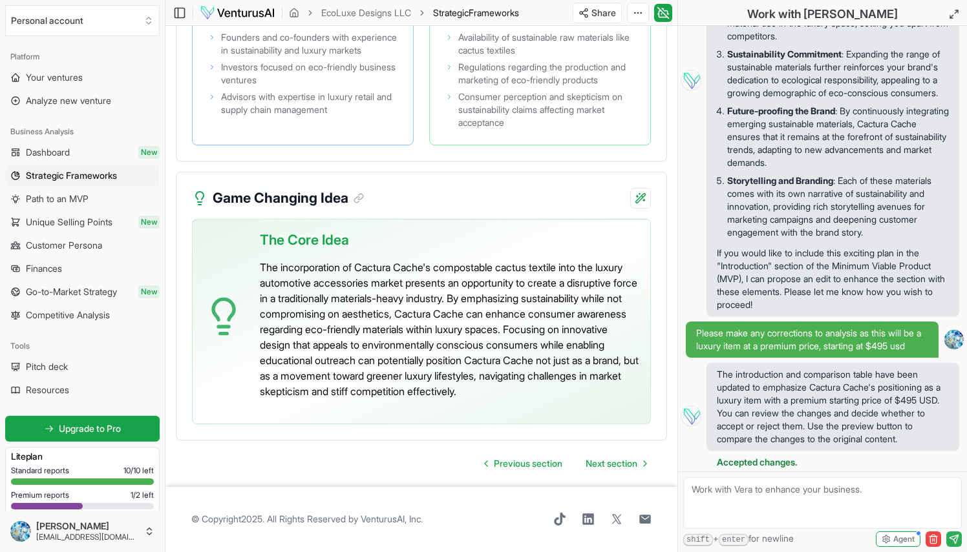
scroll to position [3635, 0]
click at [607, 454] on link "Next section" at bounding box center [615, 464] width 81 height 26
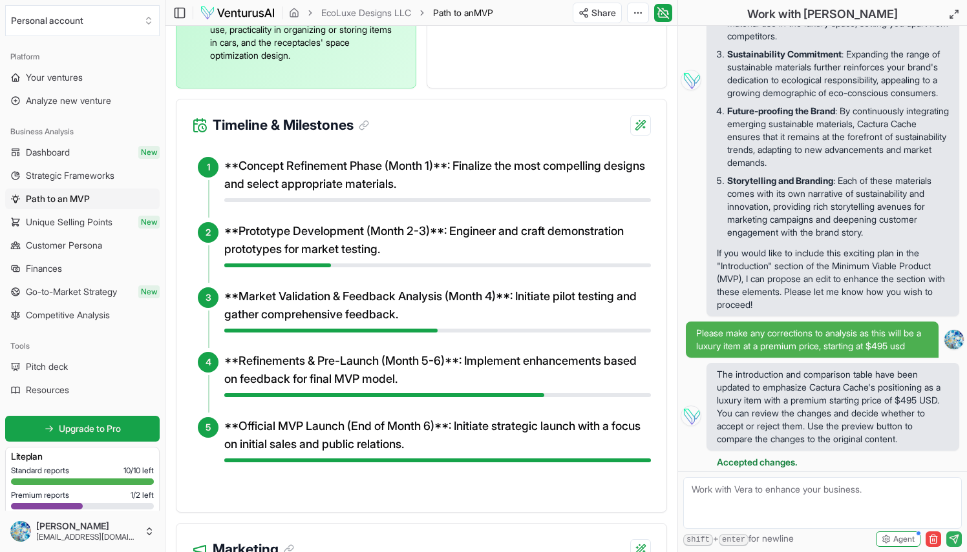
scroll to position [618, 0]
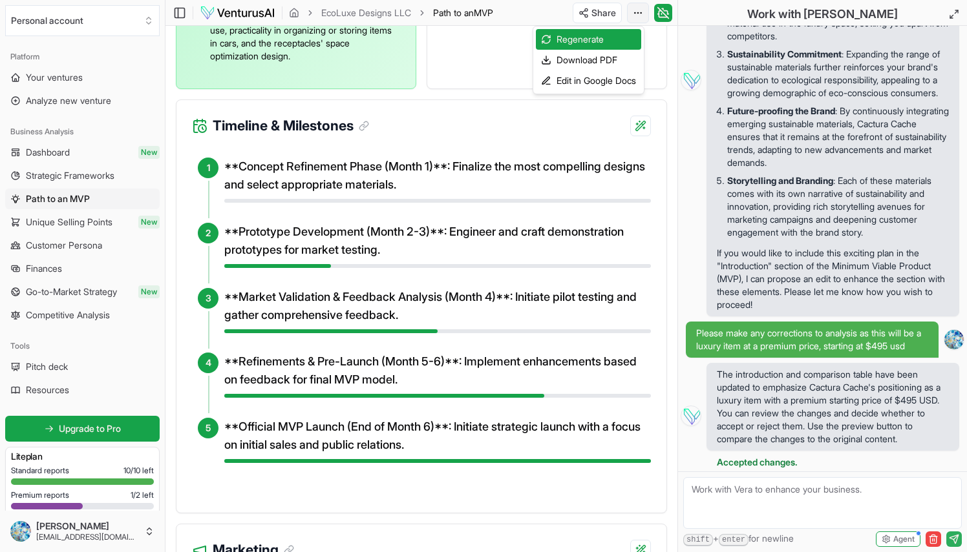
click at [591, 59] on div "Download PDF" at bounding box center [588, 60] width 105 height 21
click at [598, 78] on div "Edit in Google Docs" at bounding box center [588, 80] width 105 height 21
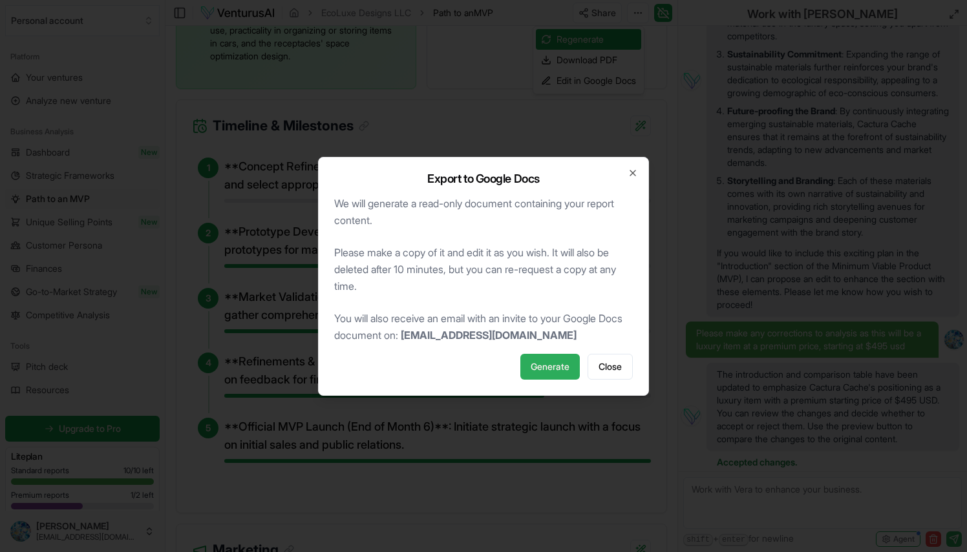
click at [564, 364] on span "Generate" at bounding box center [549, 367] width 39 height 13
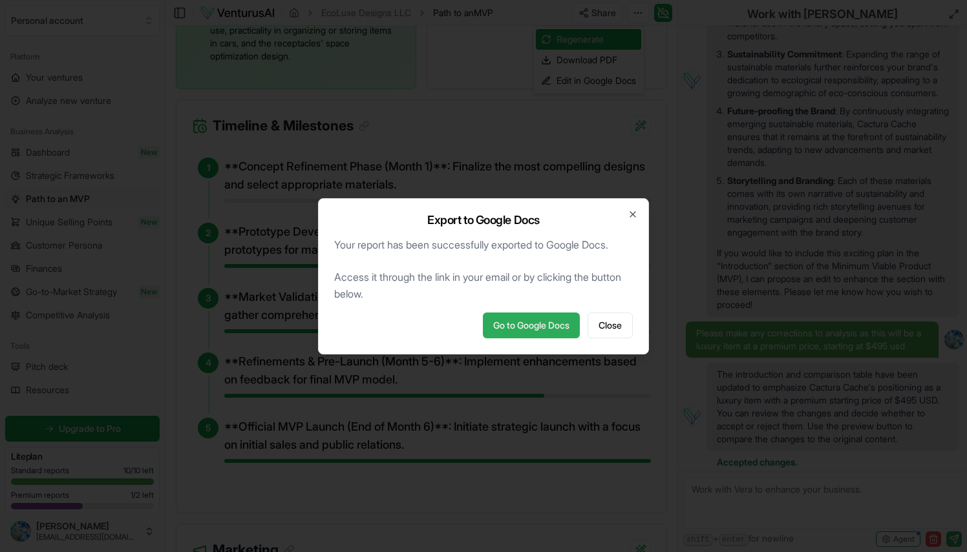
click at [564, 321] on link "Go to Google Docs" at bounding box center [531, 326] width 97 height 26
